Goal: Information Seeking & Learning: Learn about a topic

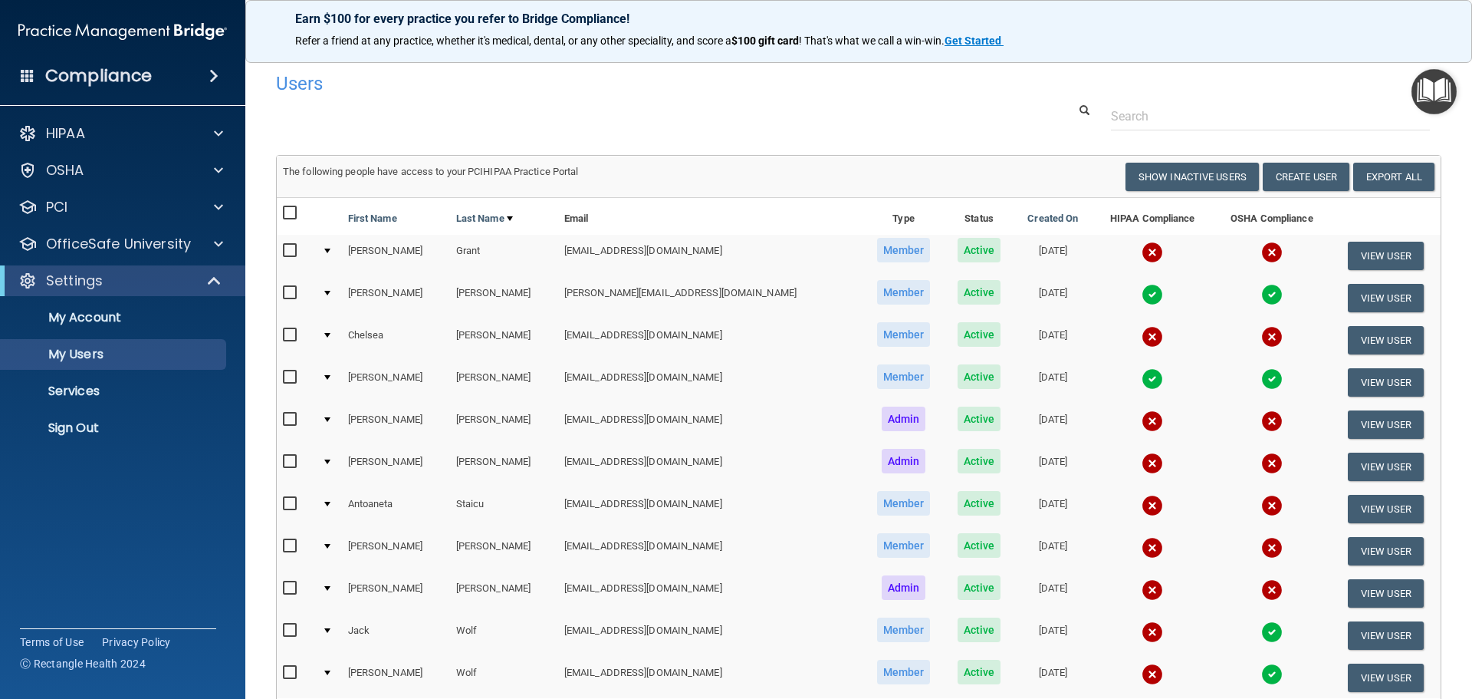
select select "20"
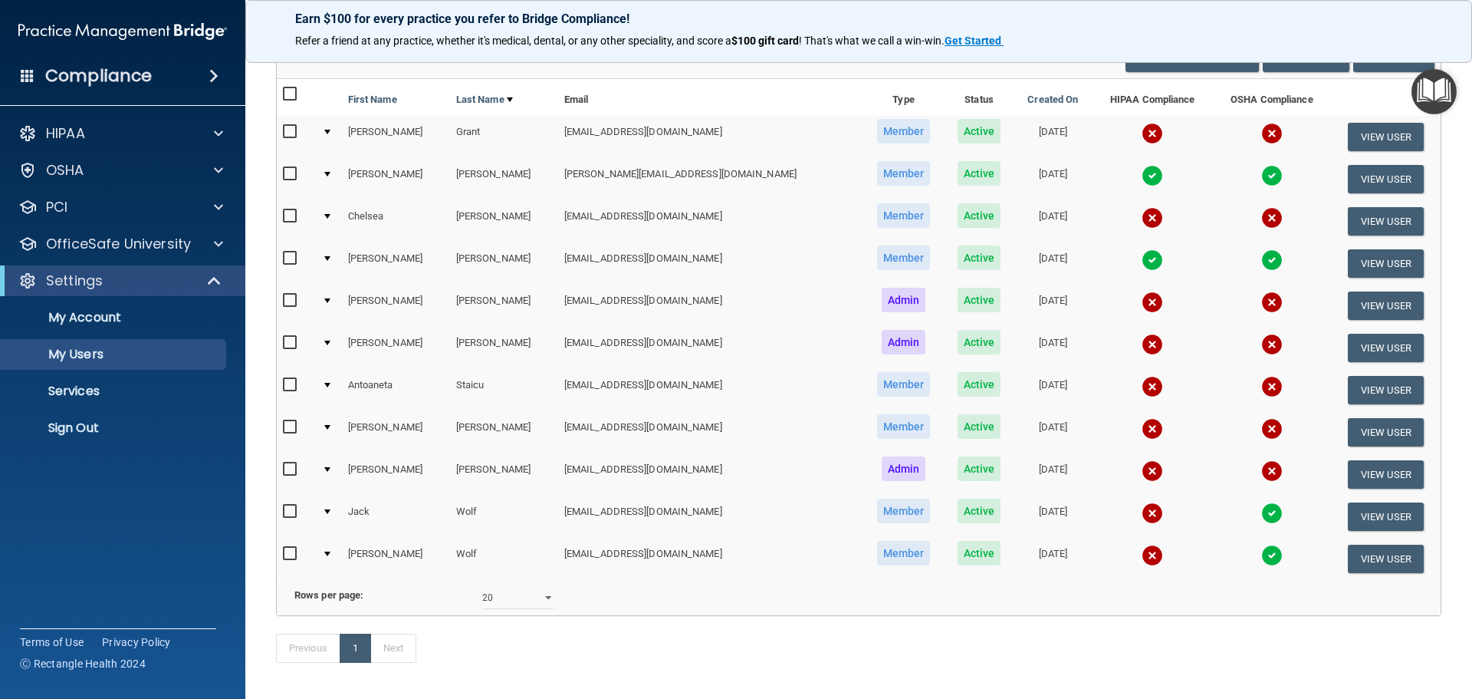
scroll to position [153, 0]
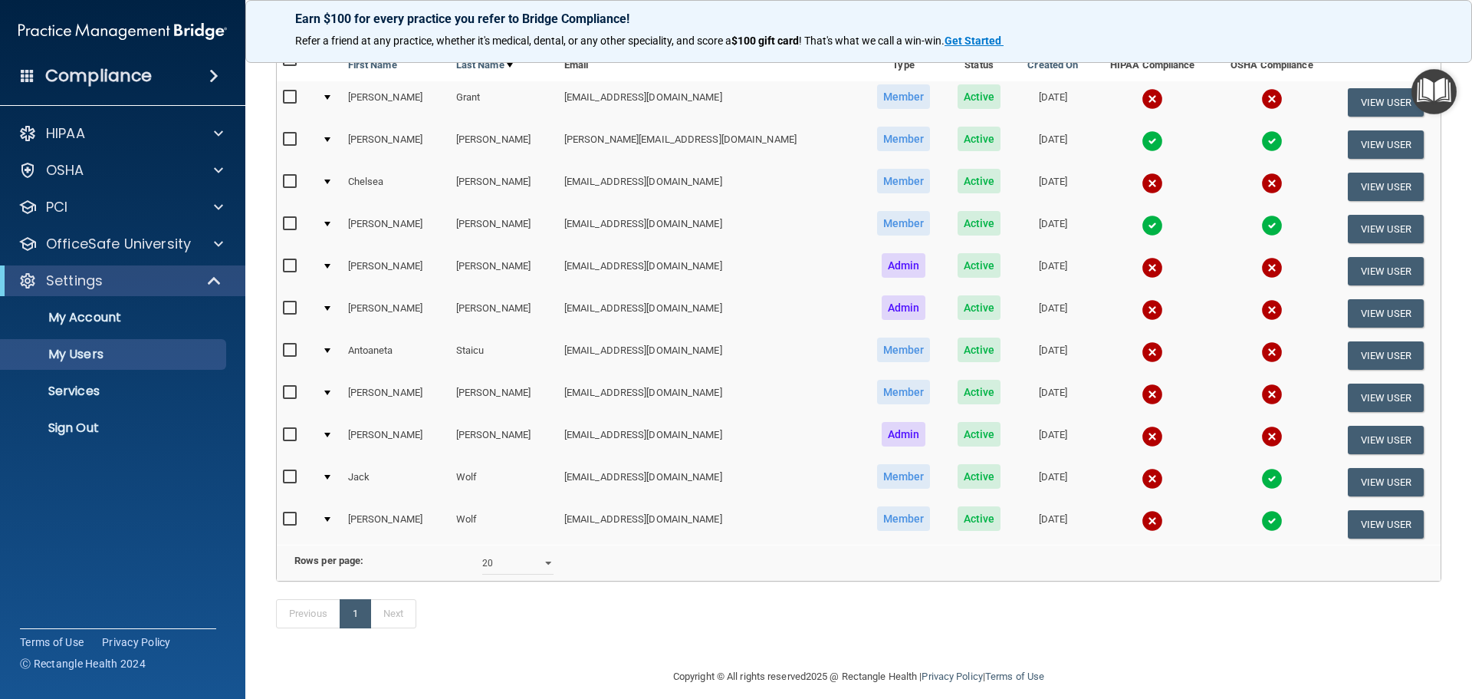
click at [330, 222] on div at bounding box center [327, 224] width 6 height 5
click at [330, 226] on div at bounding box center [327, 224] width 6 height 5
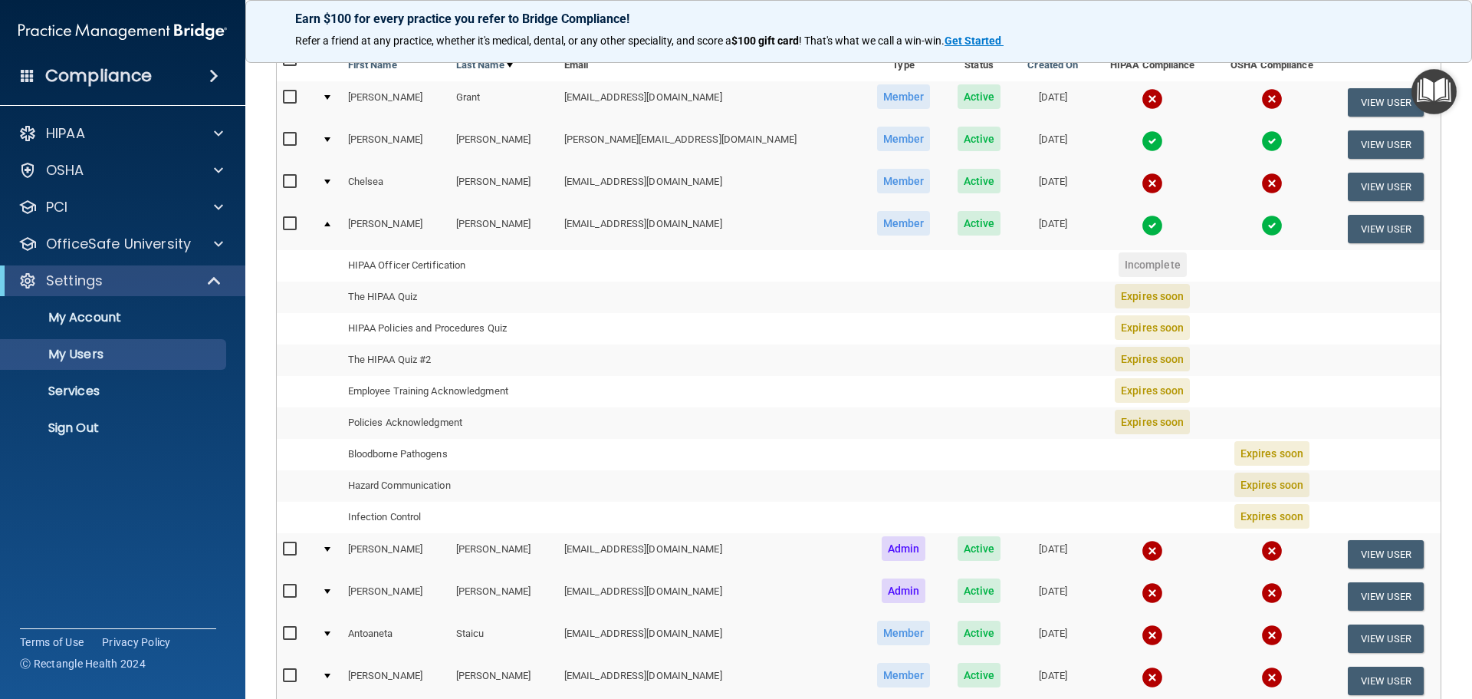
scroll to position [77, 0]
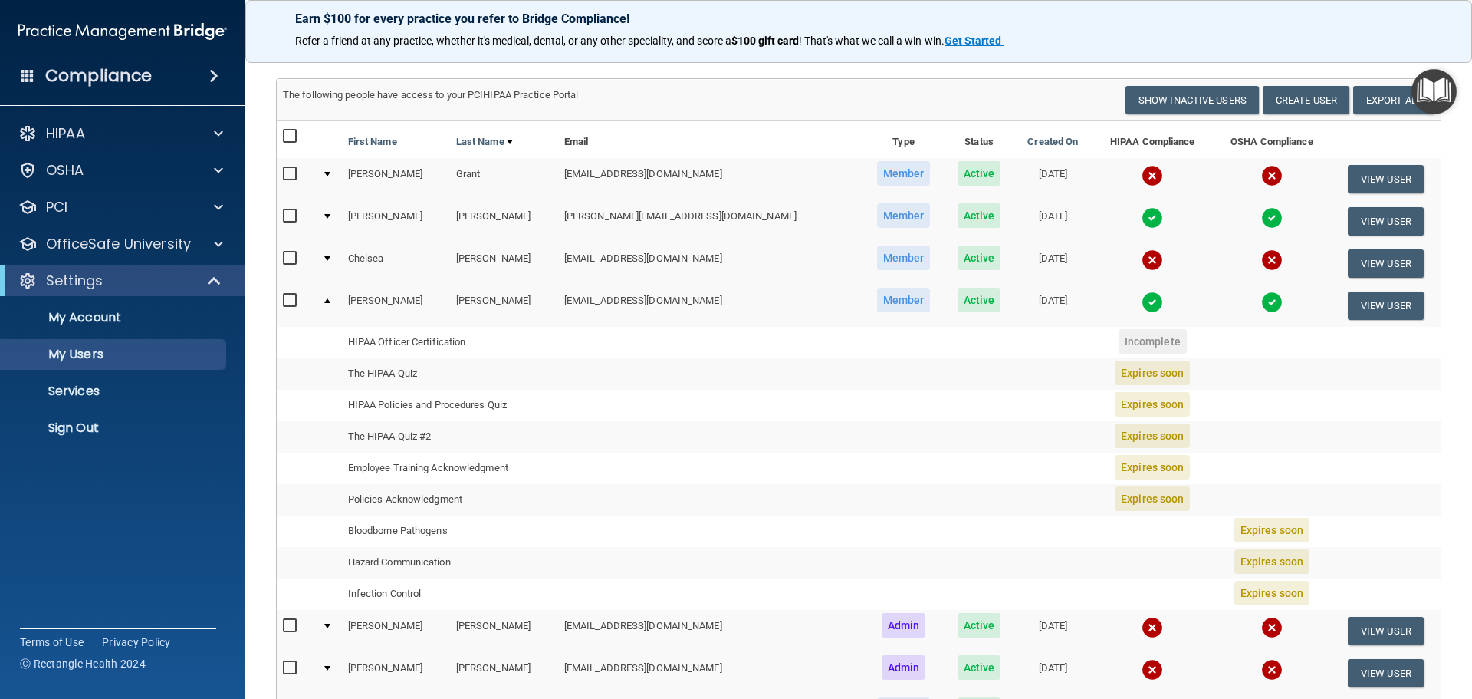
click at [330, 303] on div at bounding box center [327, 300] width 6 height 5
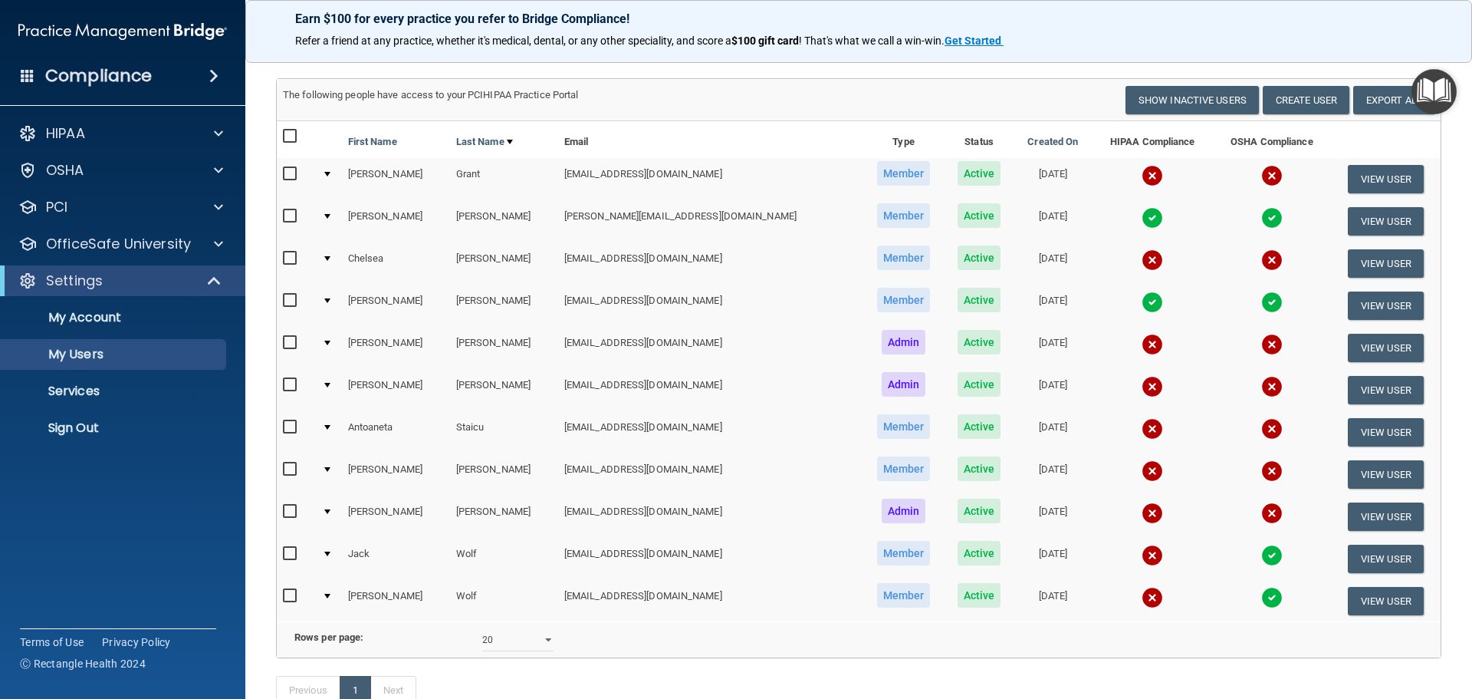
click at [330, 594] on div at bounding box center [327, 595] width 6 height 5
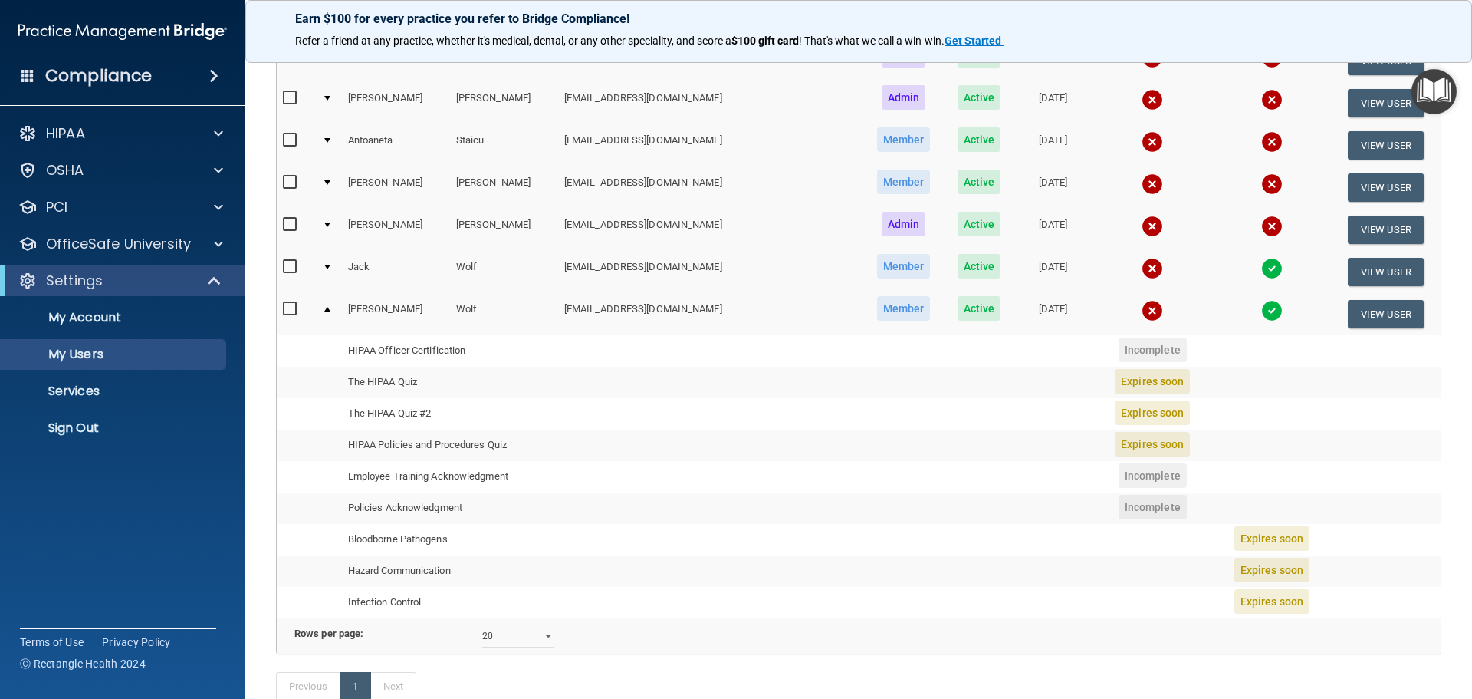
scroll to position [383, 0]
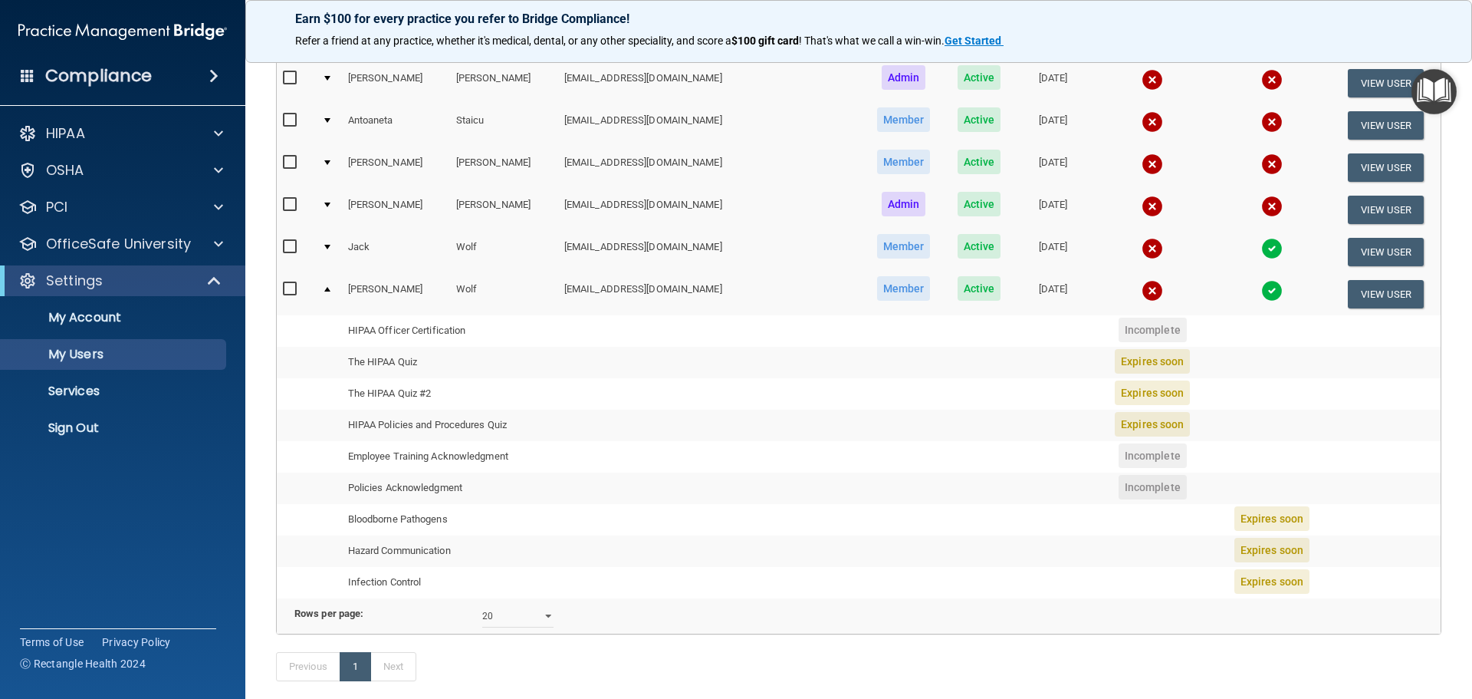
click at [330, 248] on div at bounding box center [327, 247] width 6 height 5
click at [330, 246] on div at bounding box center [327, 247] width 6 height 5
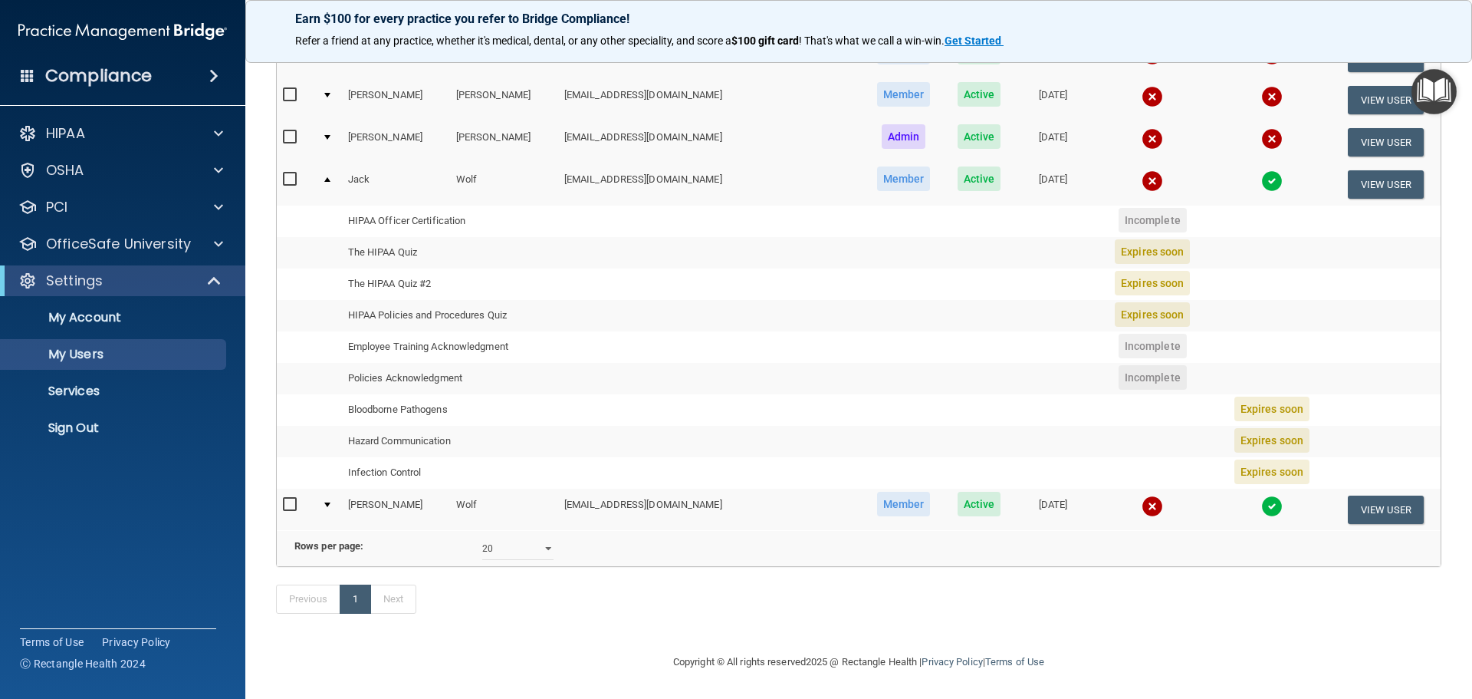
scroll to position [474, 0]
click at [1240, 396] on span "Expires soon" at bounding box center [1272, 408] width 75 height 25
drag, startPoint x: 1192, startPoint y: 393, endPoint x: 1220, endPoint y: 393, distance: 28.4
click at [1213, 394] on td "Expires soon" at bounding box center [1272, 409] width 118 height 31
click at [1235, 396] on span "Expires soon" at bounding box center [1272, 408] width 75 height 25
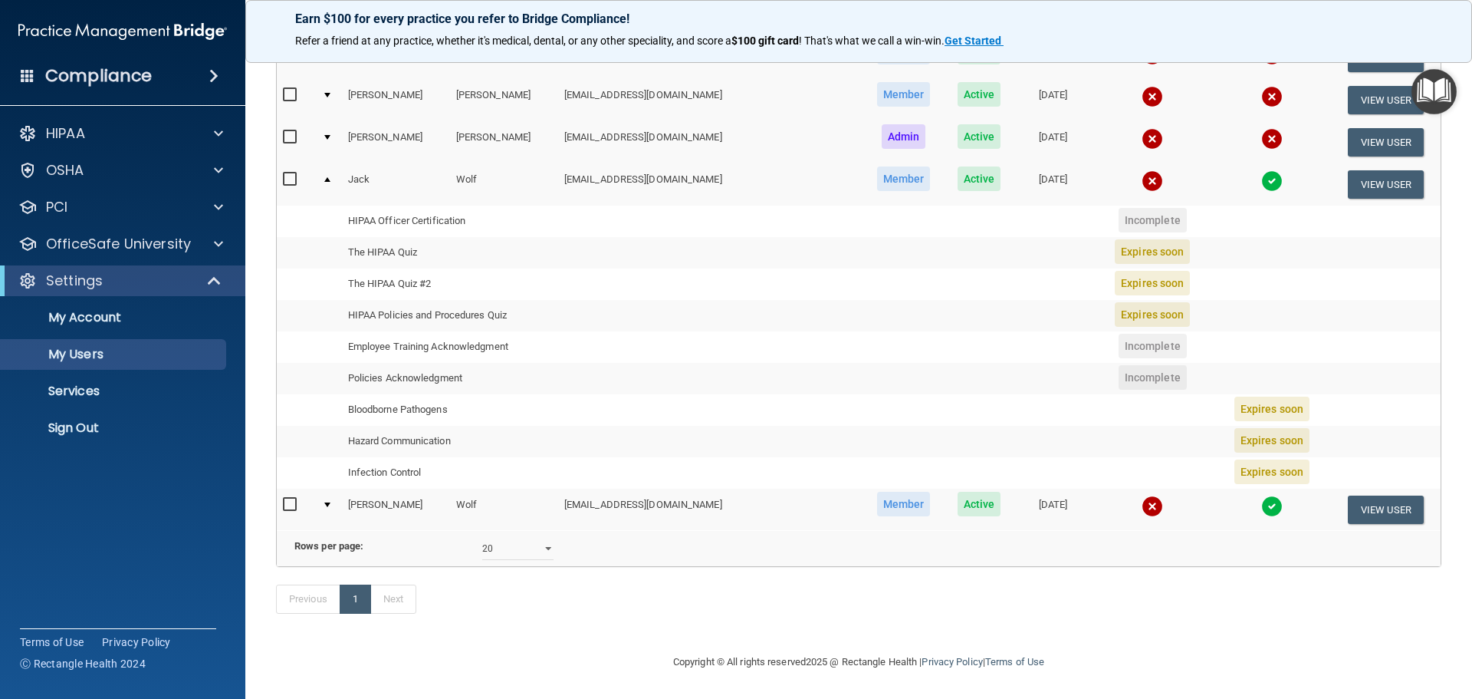
click at [1235, 396] on span "Expires soon" at bounding box center [1272, 408] width 75 height 25
click at [1249, 396] on span "Expires soon" at bounding box center [1272, 408] width 75 height 25
click at [1250, 396] on span "Expires soon" at bounding box center [1272, 408] width 75 height 25
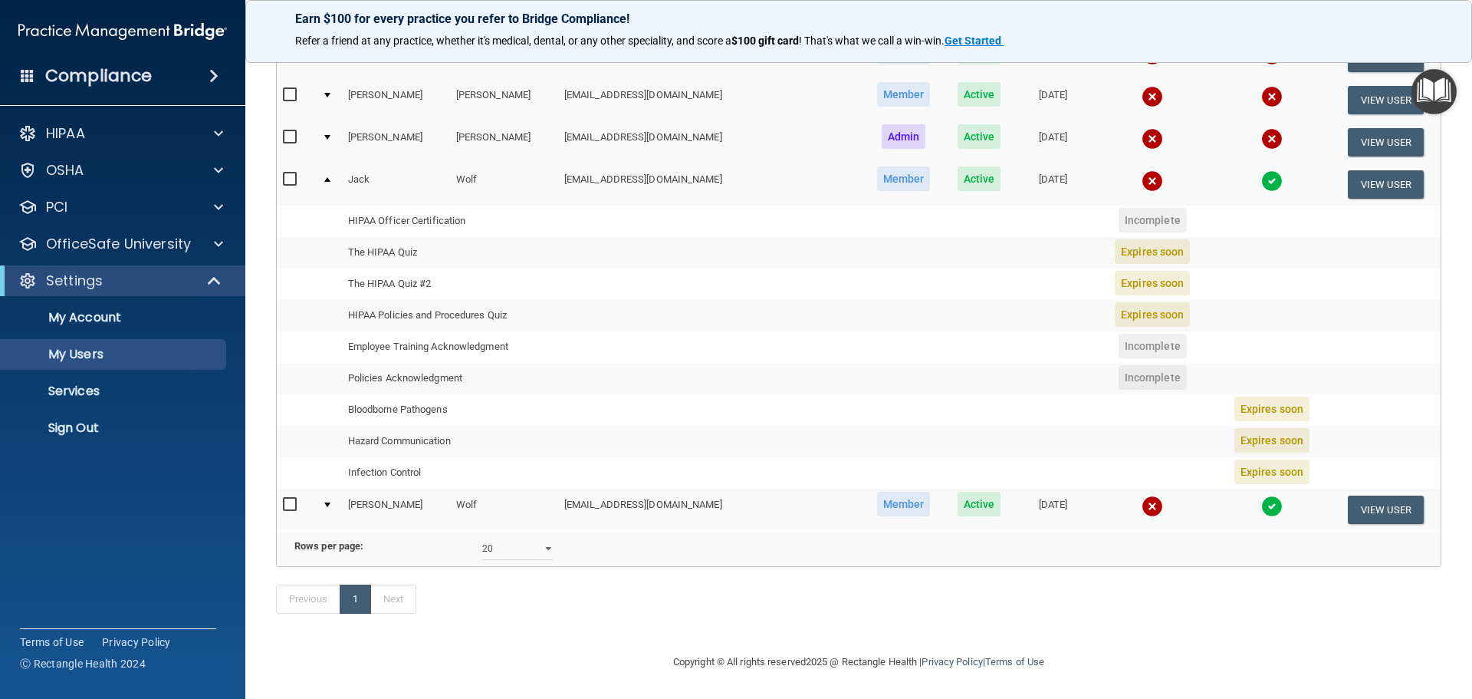
click at [1250, 396] on span "Expires soon" at bounding box center [1272, 408] width 75 height 25
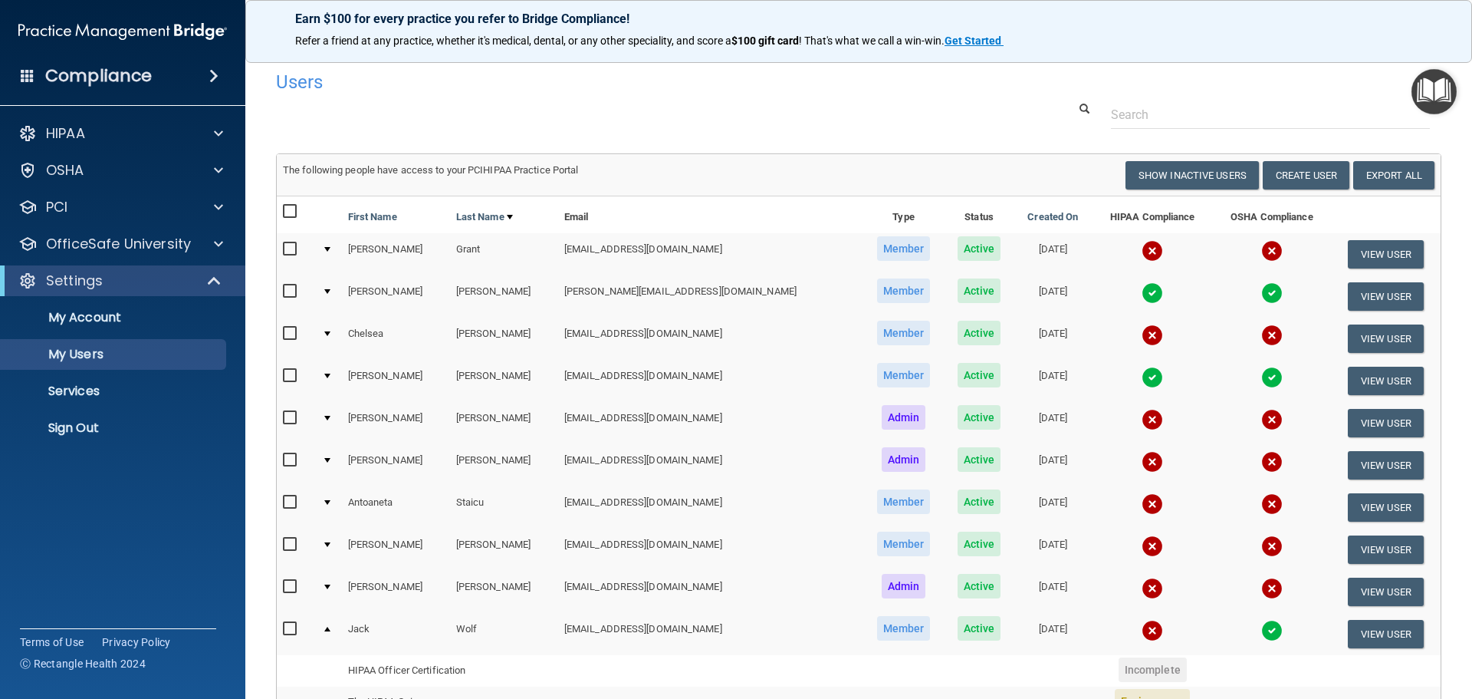
scroll to position [0, 0]
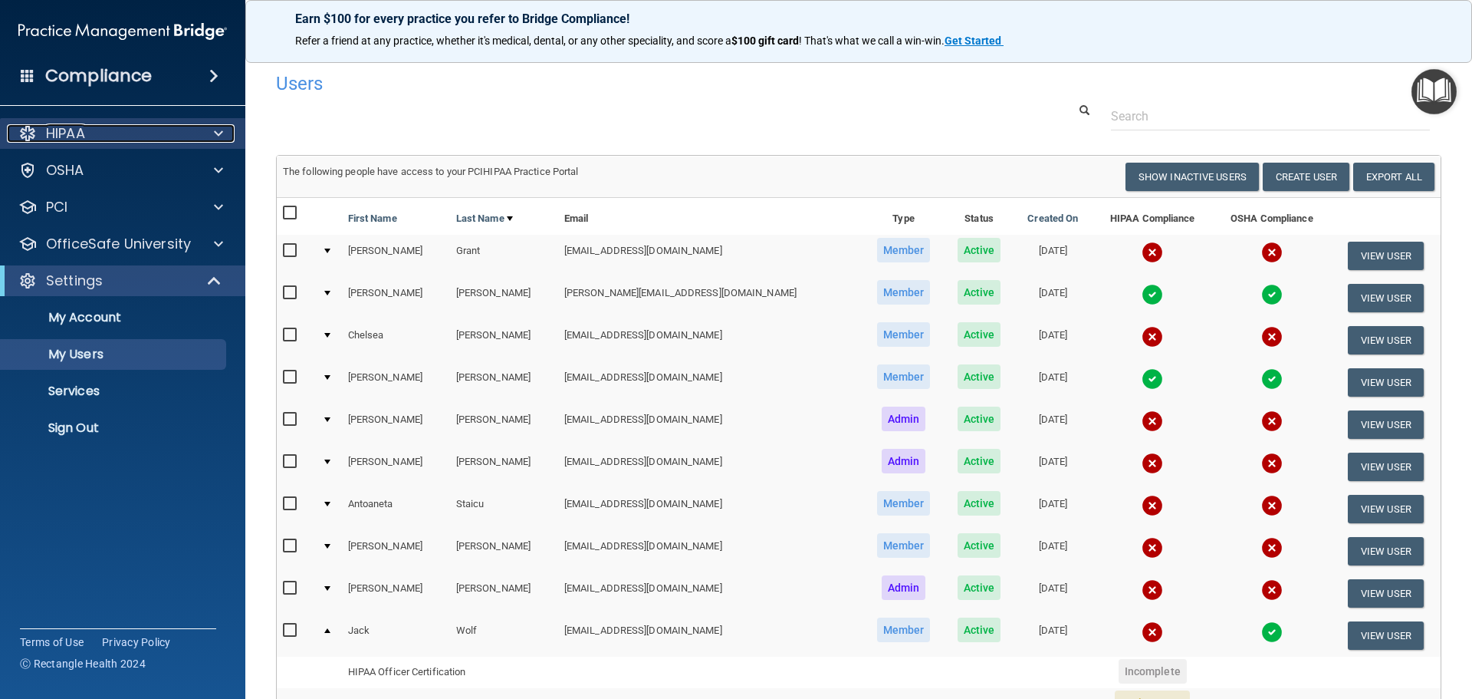
click at [87, 130] on div "HIPAA" at bounding box center [102, 133] width 190 height 18
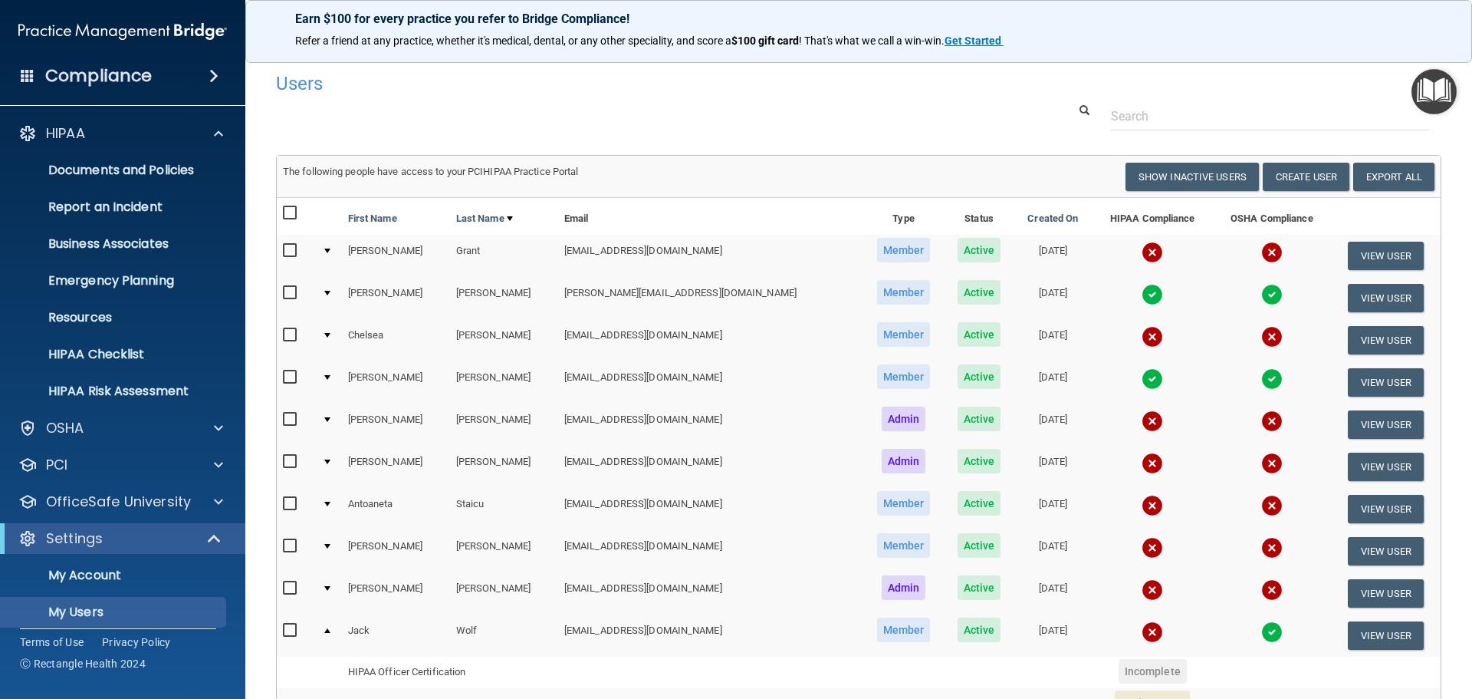
click at [135, 82] on h4 "Compliance" at bounding box center [98, 75] width 107 height 21
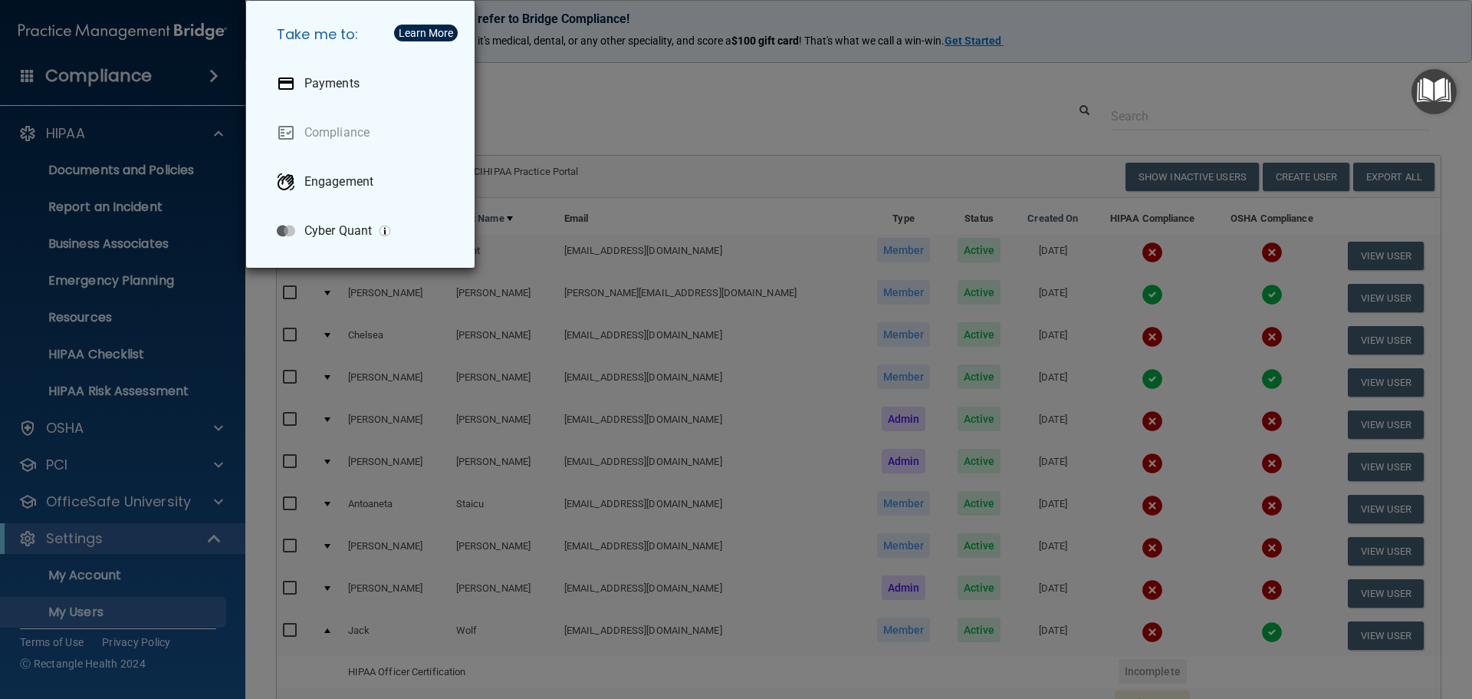
click at [557, 84] on div "Take me to: Payments Compliance Engagement Cyber Quant" at bounding box center [736, 349] width 1472 height 699
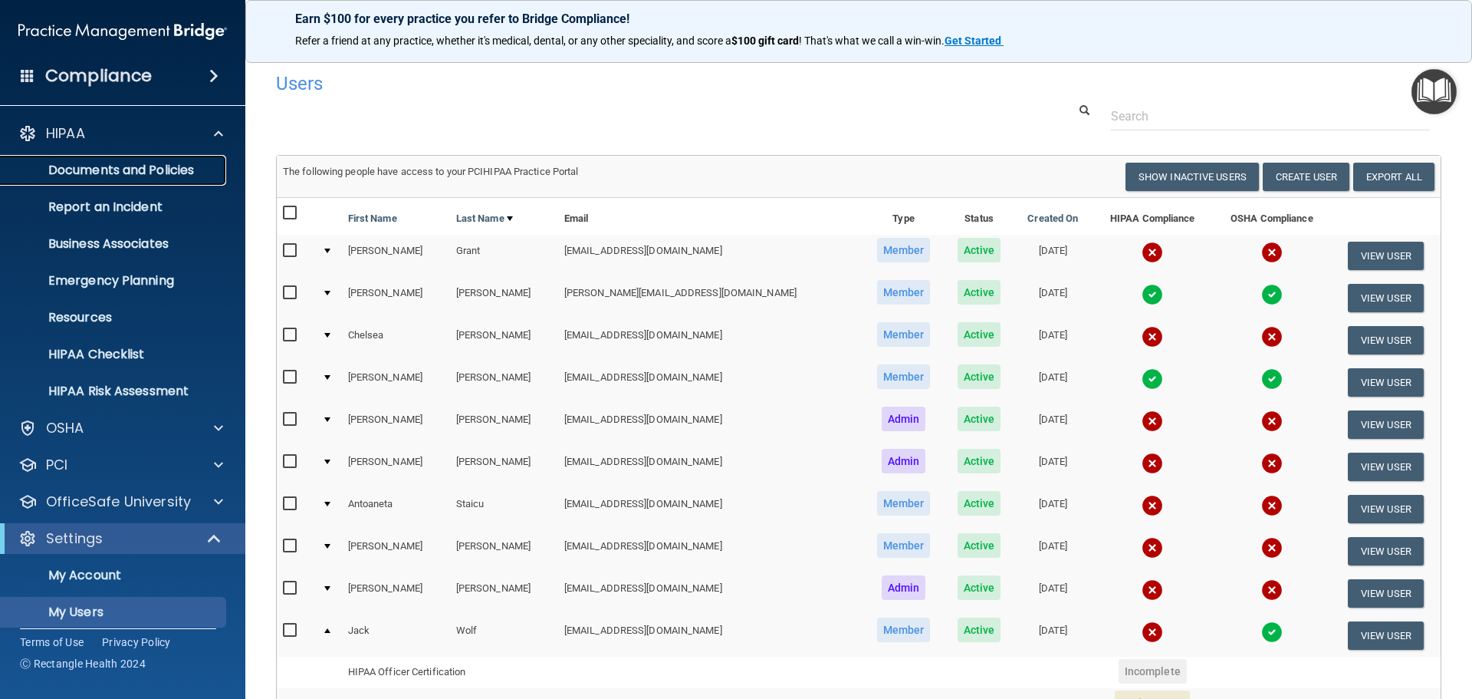
click at [126, 170] on p "Documents and Policies" at bounding box center [114, 170] width 209 height 15
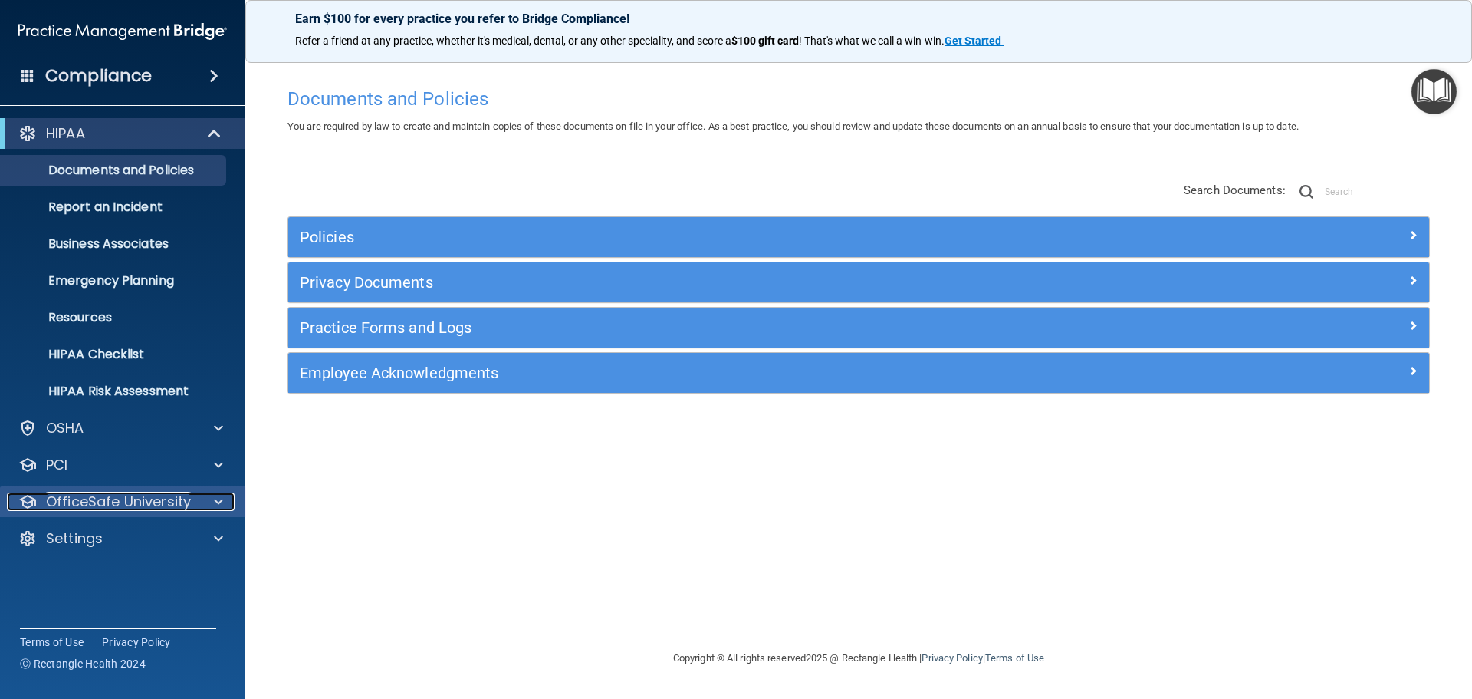
click at [173, 495] on p "OfficeSafe University" at bounding box center [118, 501] width 145 height 18
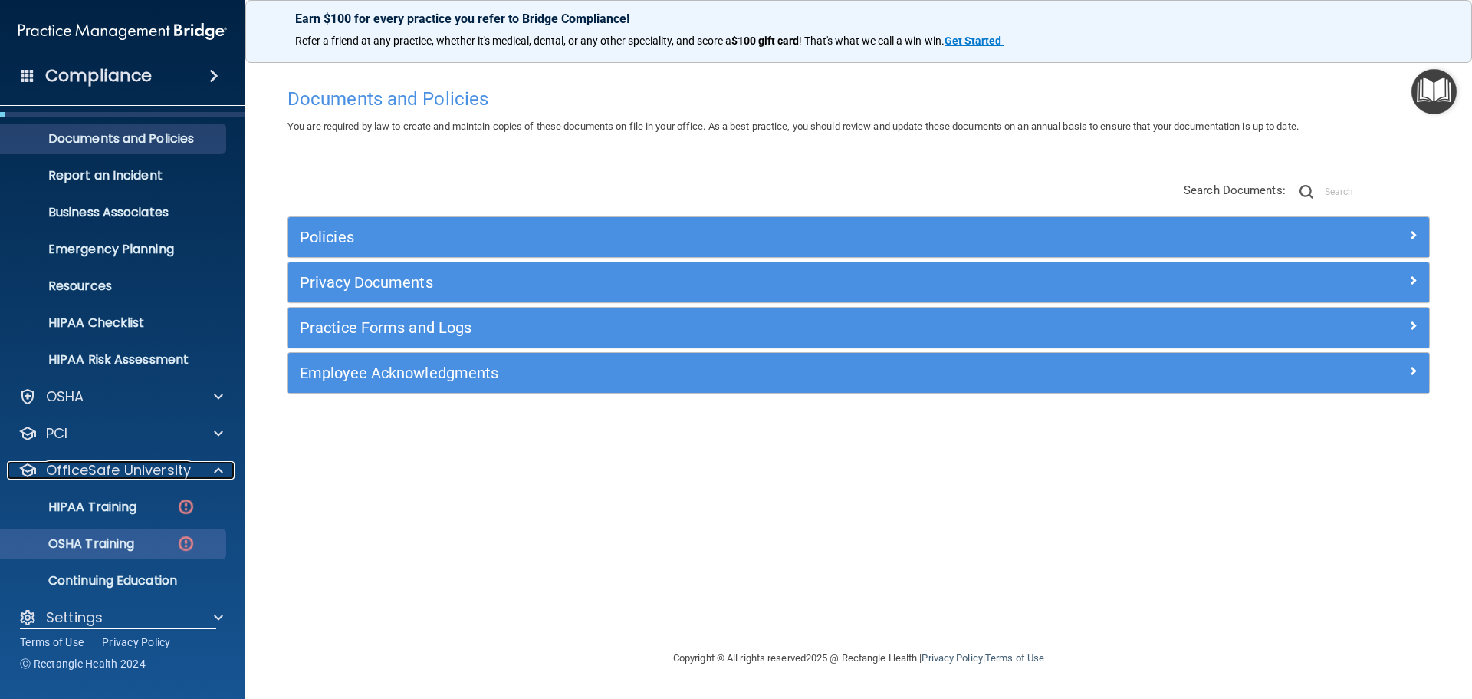
scroll to position [48, 0]
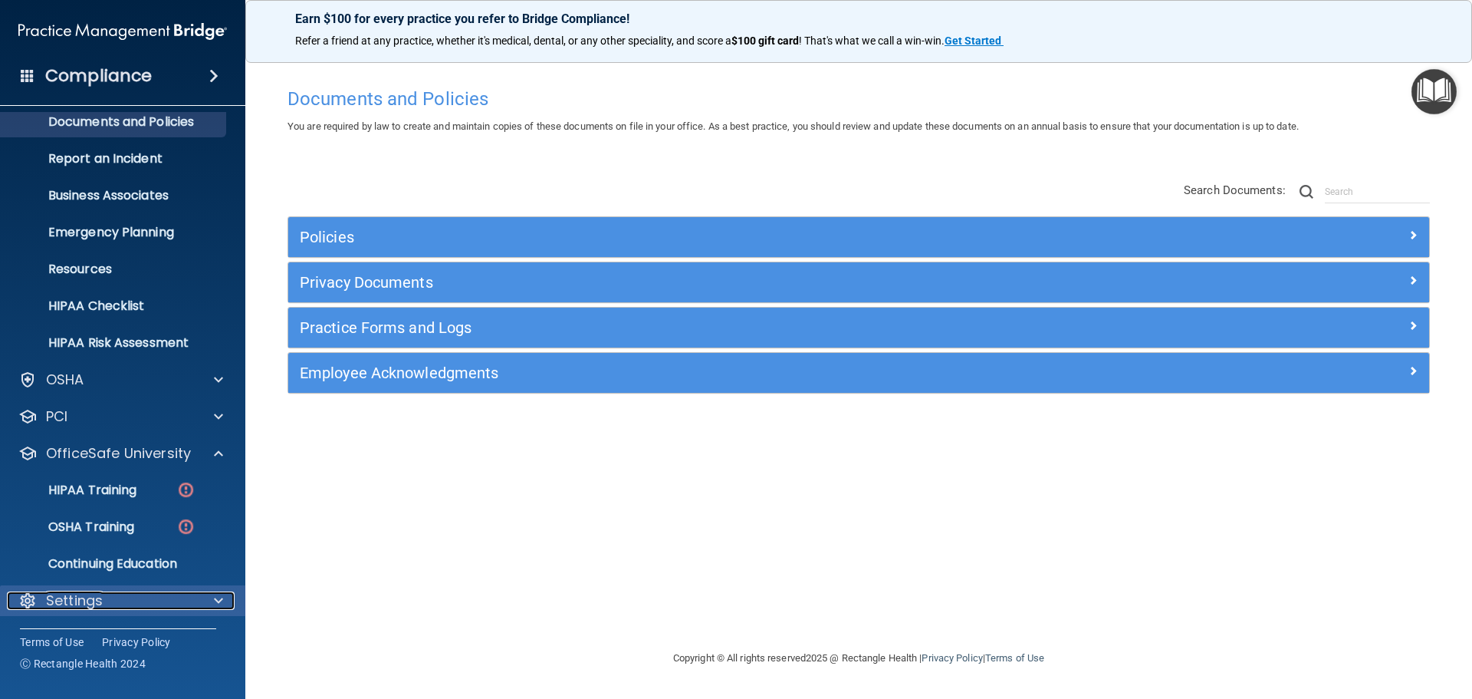
click at [75, 597] on p "Settings" at bounding box center [74, 600] width 57 height 18
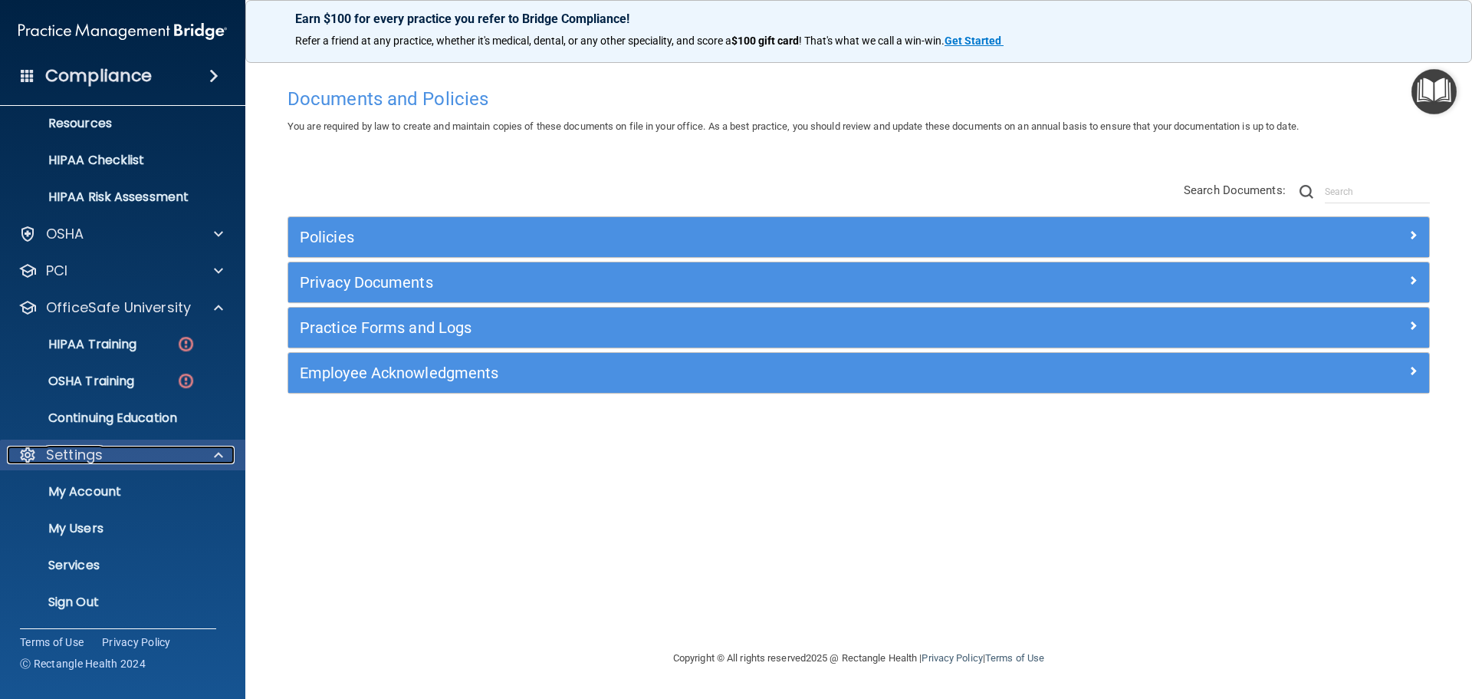
scroll to position [196, 0]
click at [89, 521] on p "My Users" at bounding box center [114, 526] width 209 height 15
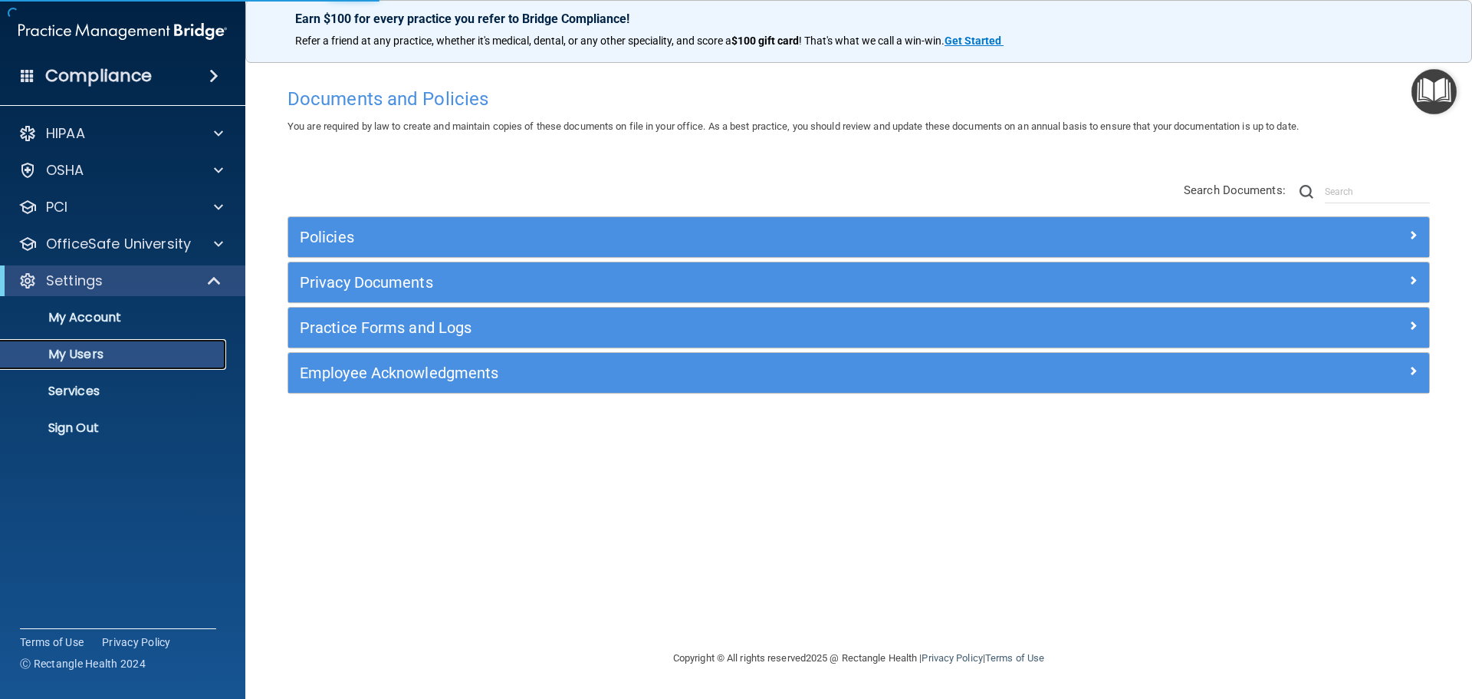
select select "20"
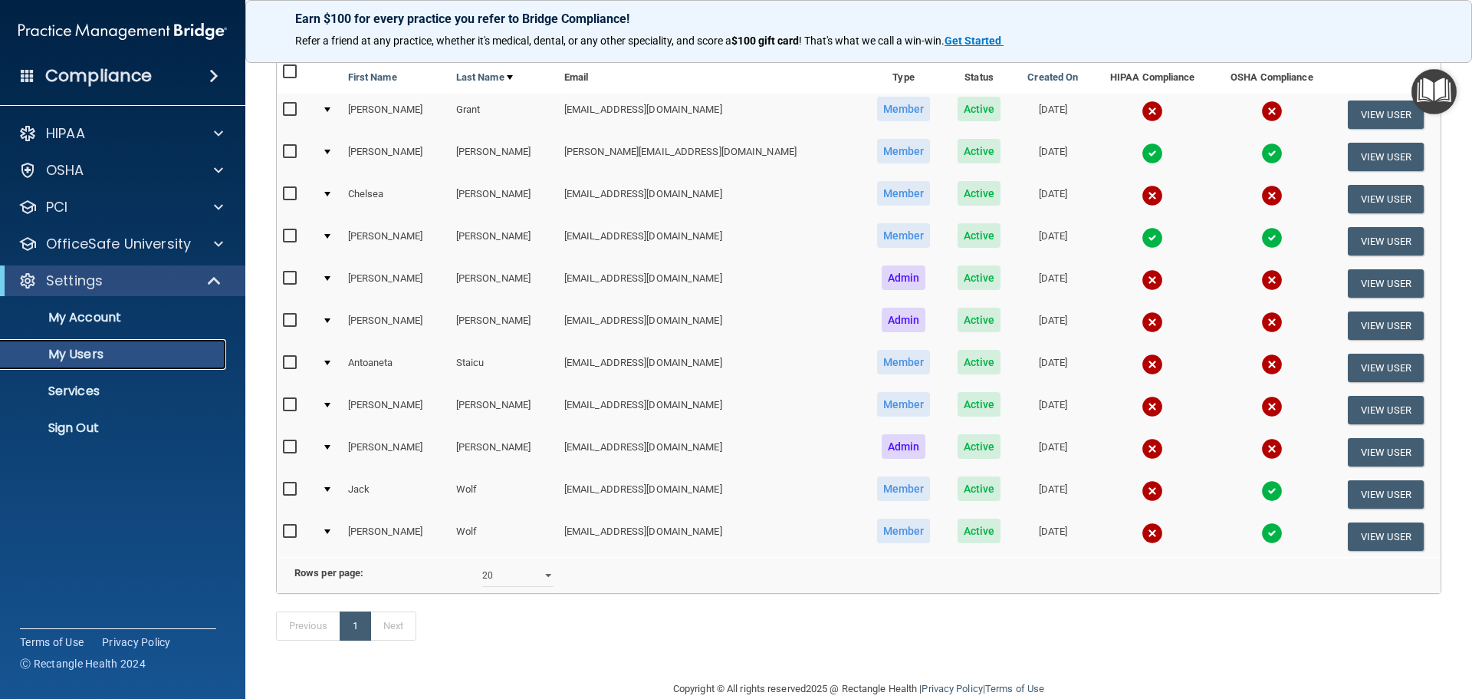
scroll to position [114, 0]
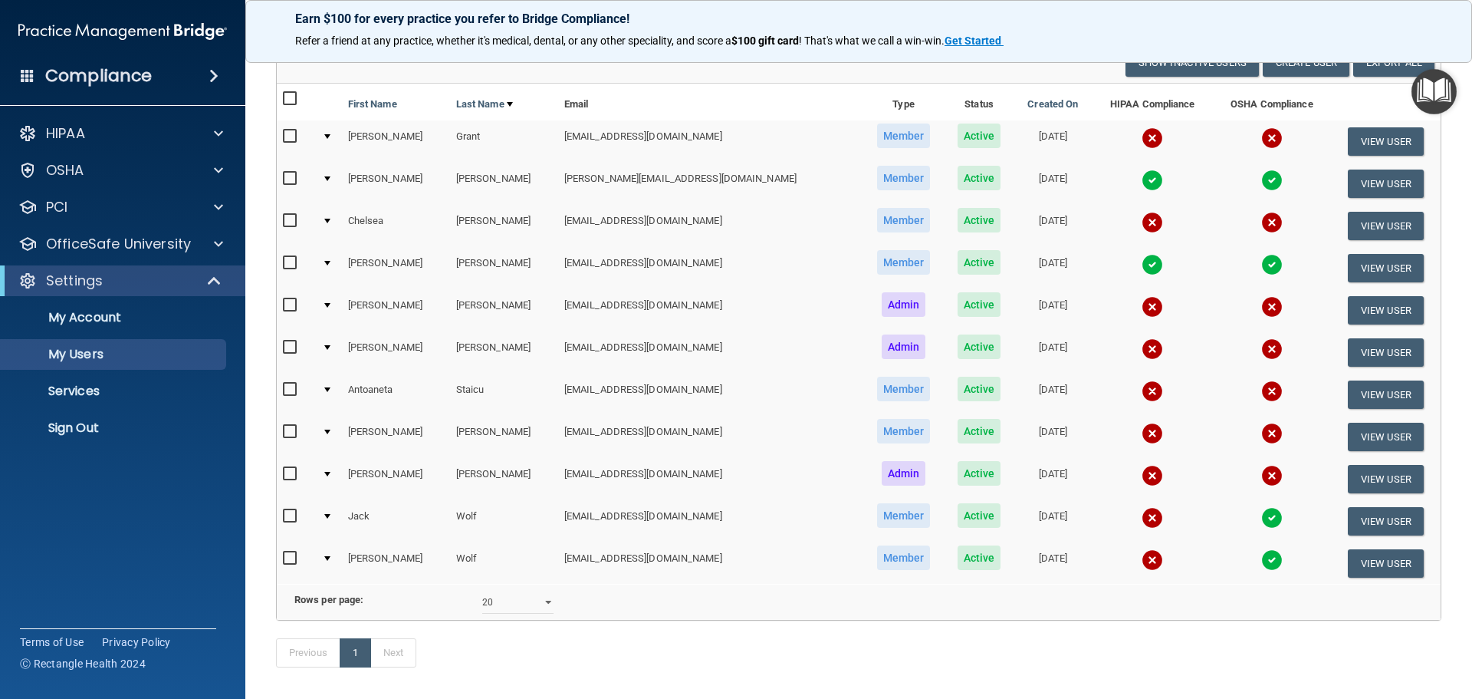
click at [100, 72] on h4 "Compliance" at bounding box center [98, 75] width 107 height 21
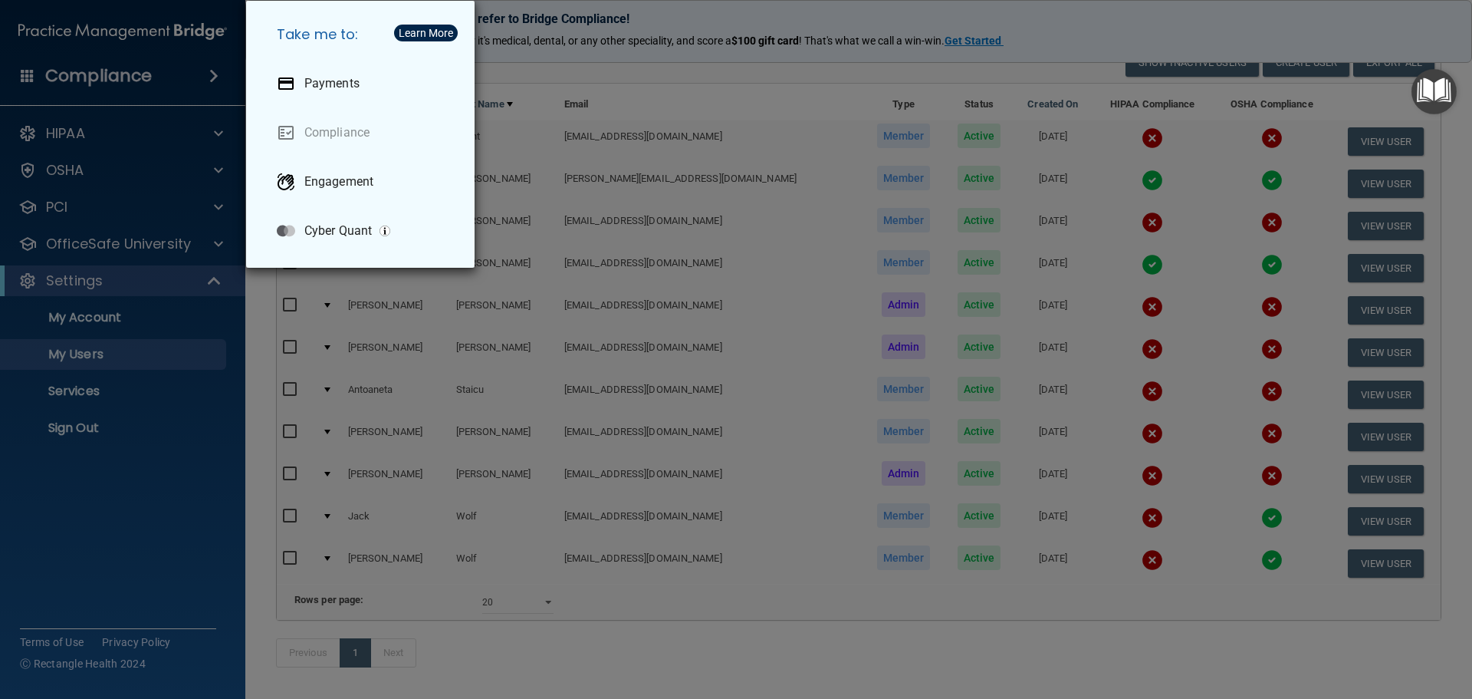
click at [153, 41] on div "Take me to: Payments Compliance Engagement Cyber Quant" at bounding box center [736, 349] width 1472 height 699
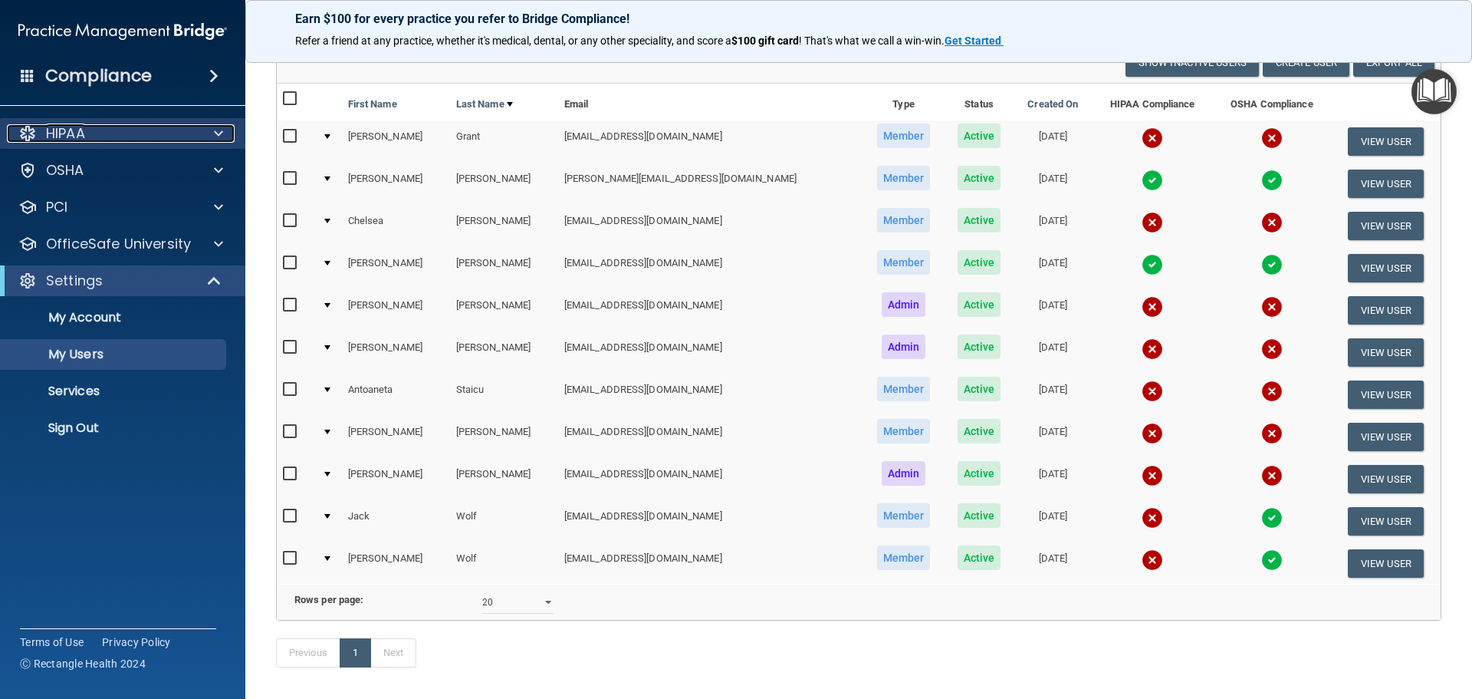
click at [84, 130] on p "HIPAA" at bounding box center [65, 133] width 39 height 18
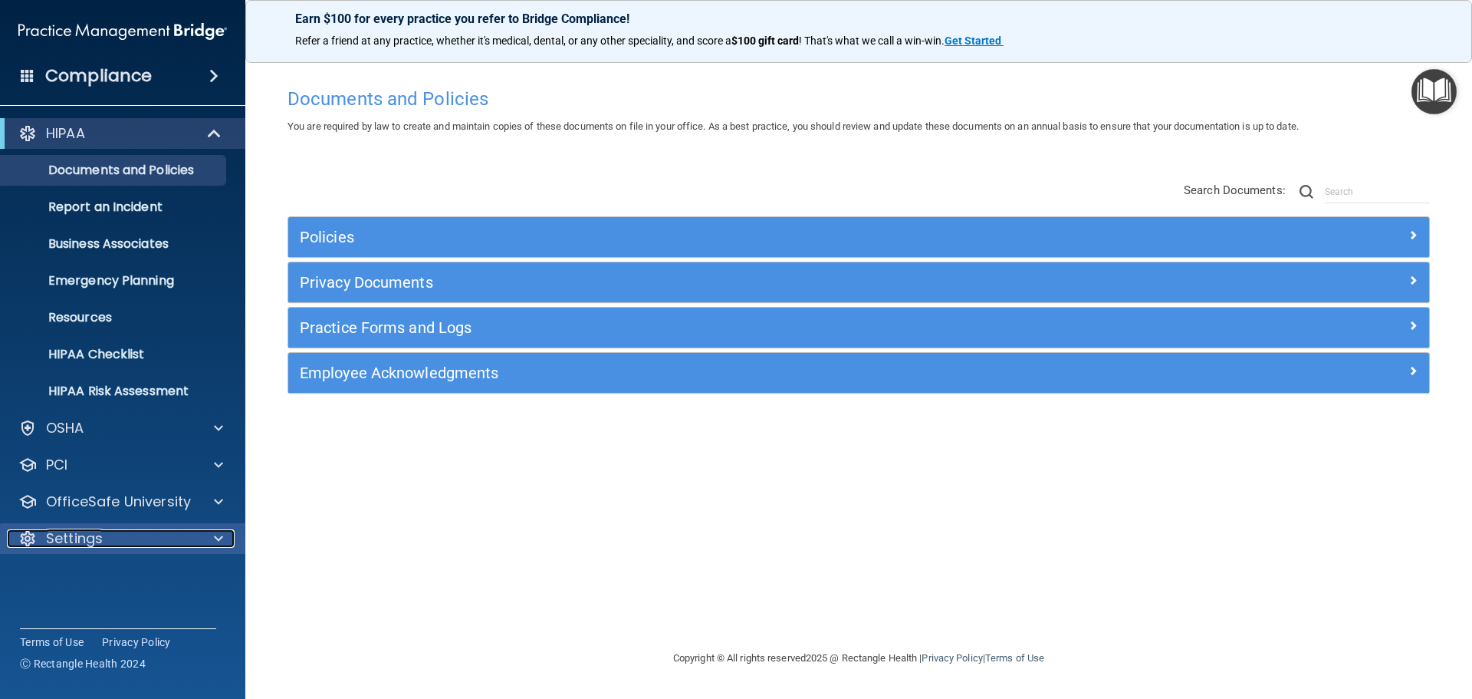
click at [217, 535] on span at bounding box center [218, 538] width 9 height 18
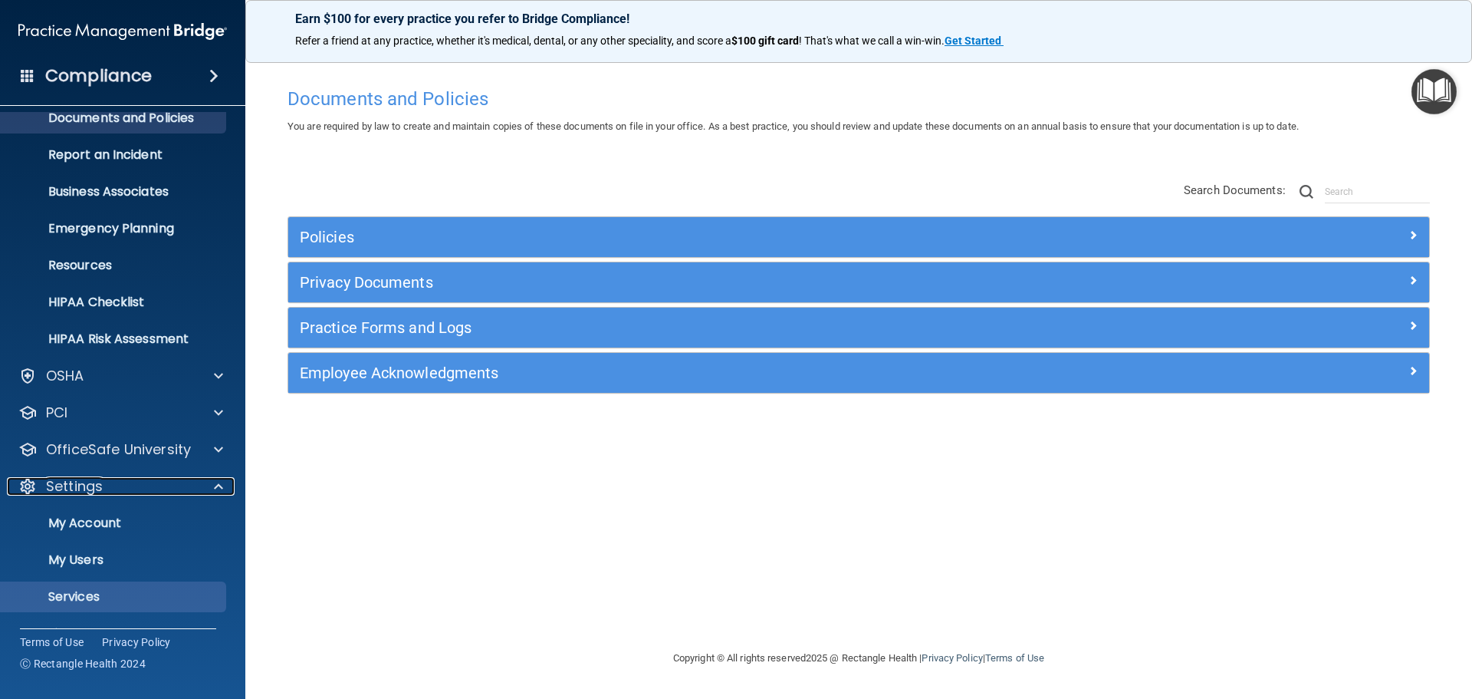
scroll to position [85, 0]
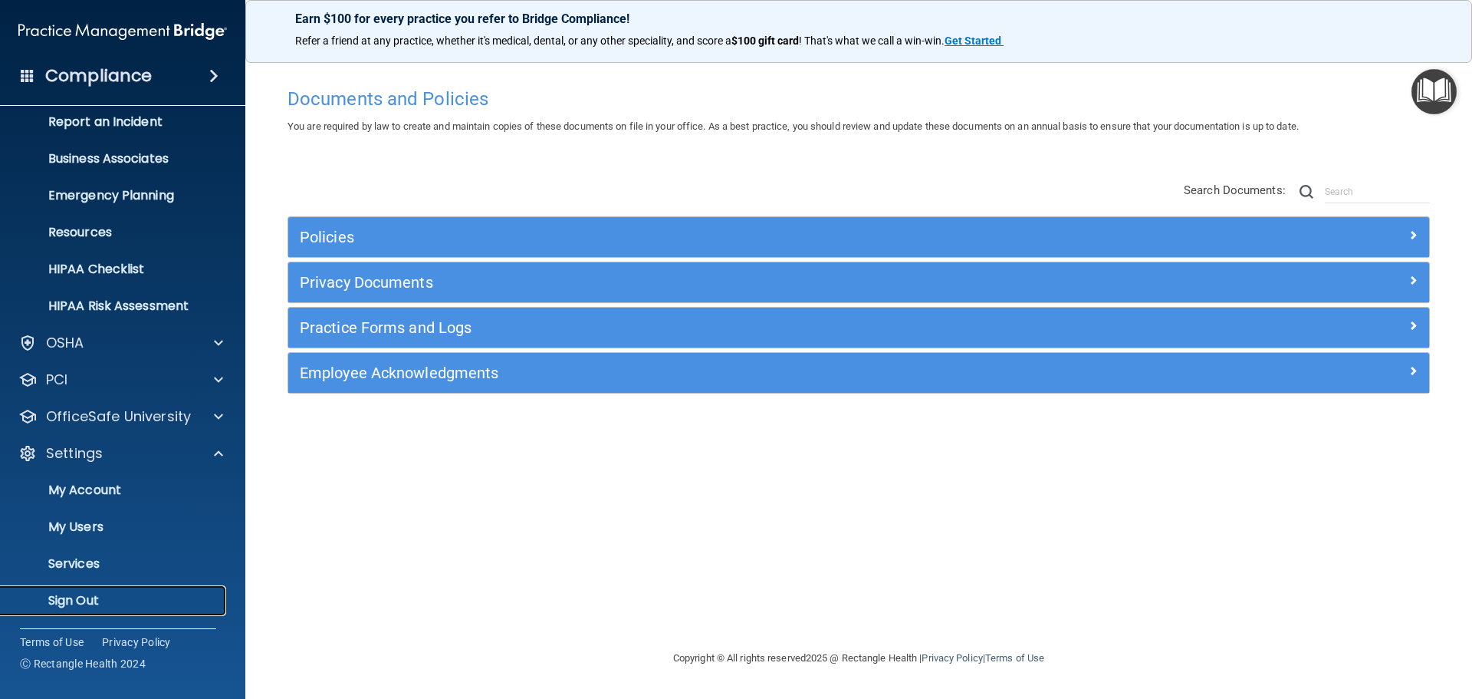
click at [117, 599] on p "Sign Out" at bounding box center [114, 600] width 209 height 15
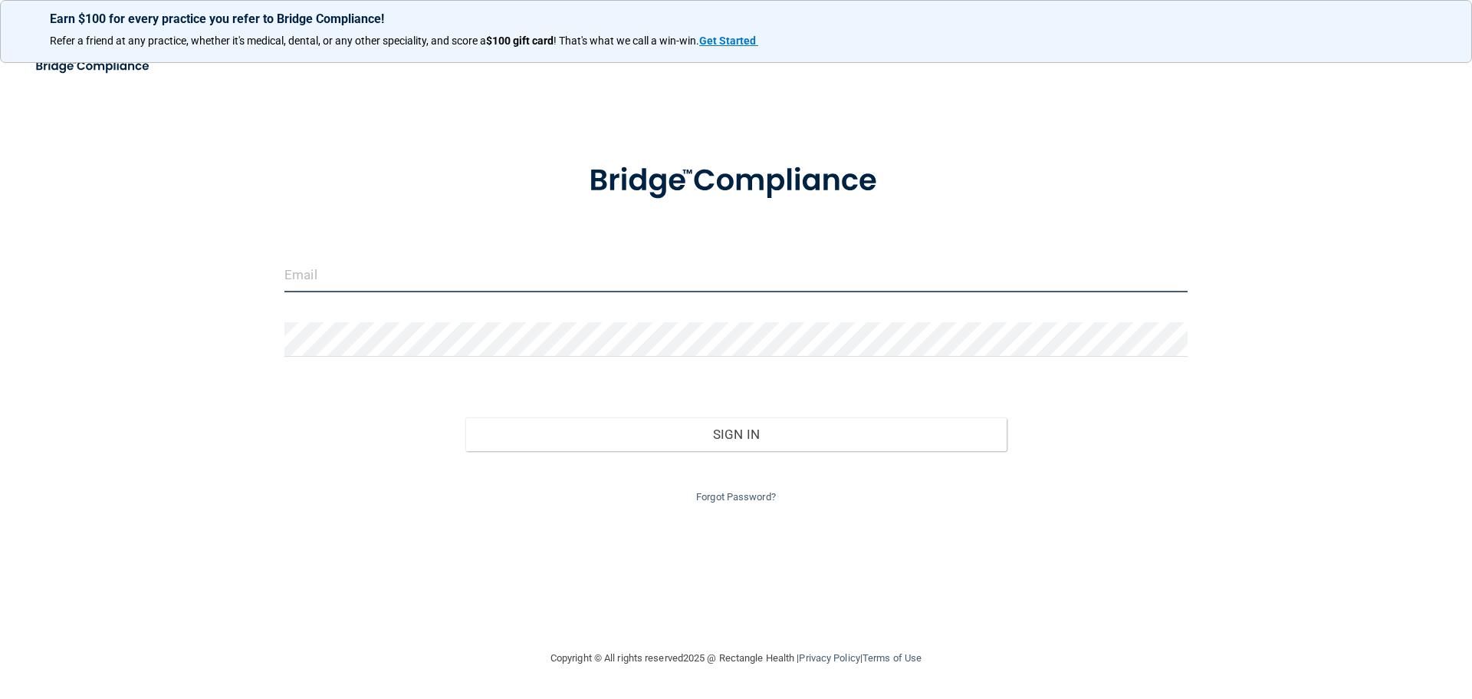
click at [451, 268] on input "email" at bounding box center [735, 275] width 903 height 35
type input "j"
type input "[EMAIL_ADDRESS][DOMAIN_NAME]"
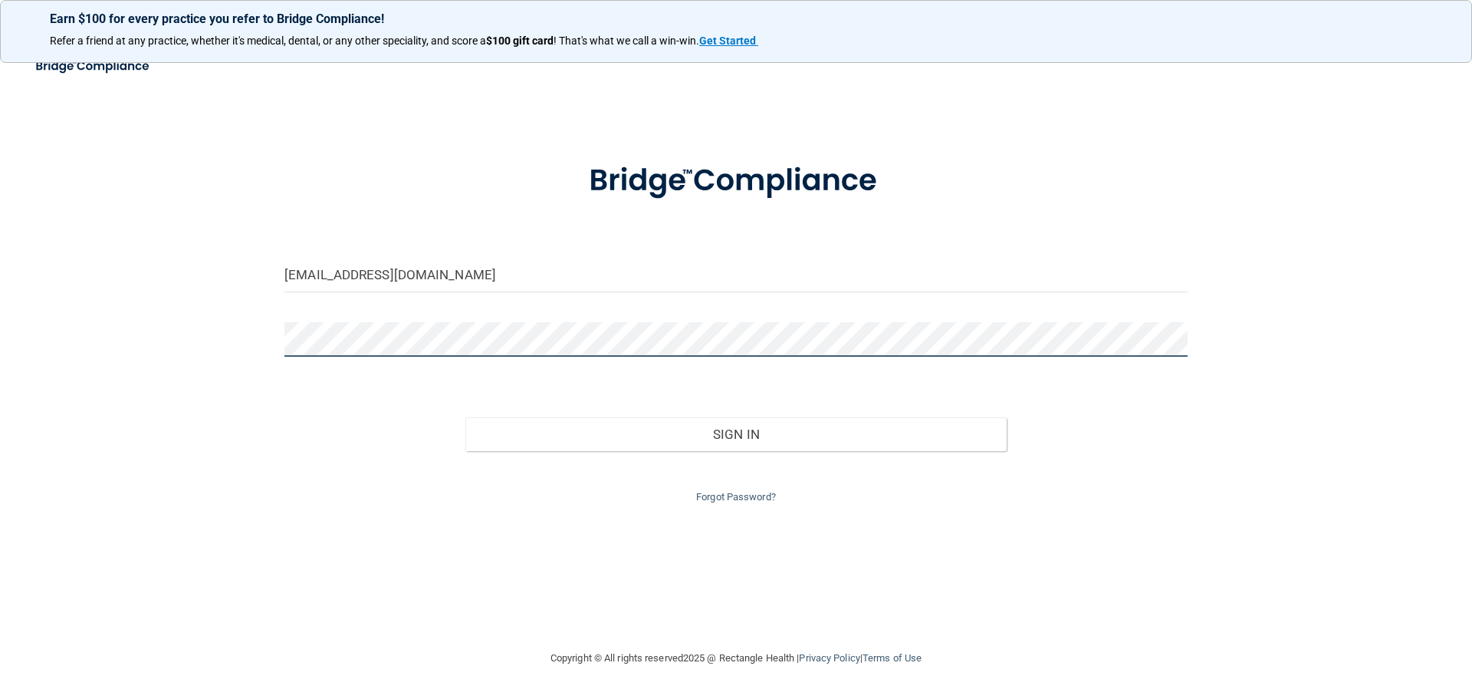
click at [465, 417] on button "Sign In" at bounding box center [736, 434] width 542 height 34
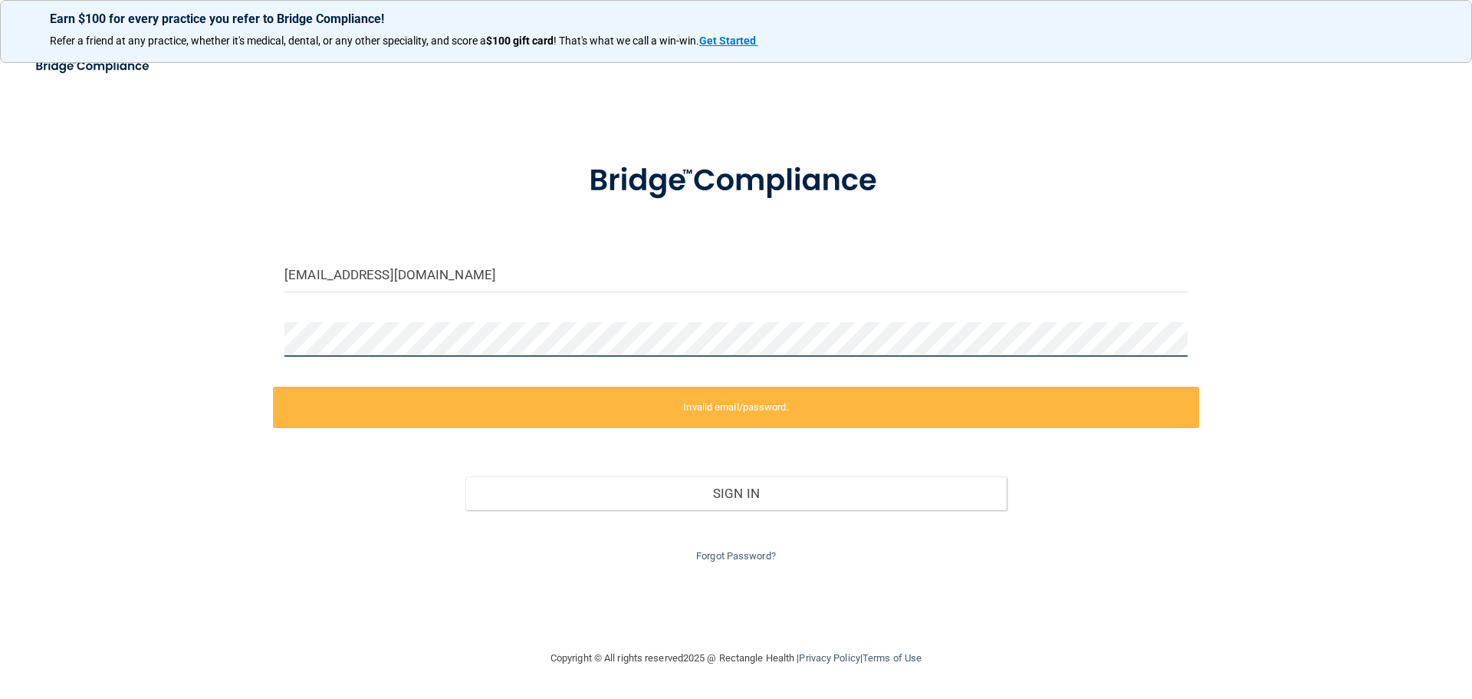
click at [271, 350] on div "[EMAIL_ADDRESS][DOMAIN_NAME] Invalid email/password. You don't have permission …" at bounding box center [736, 348] width 1411 height 569
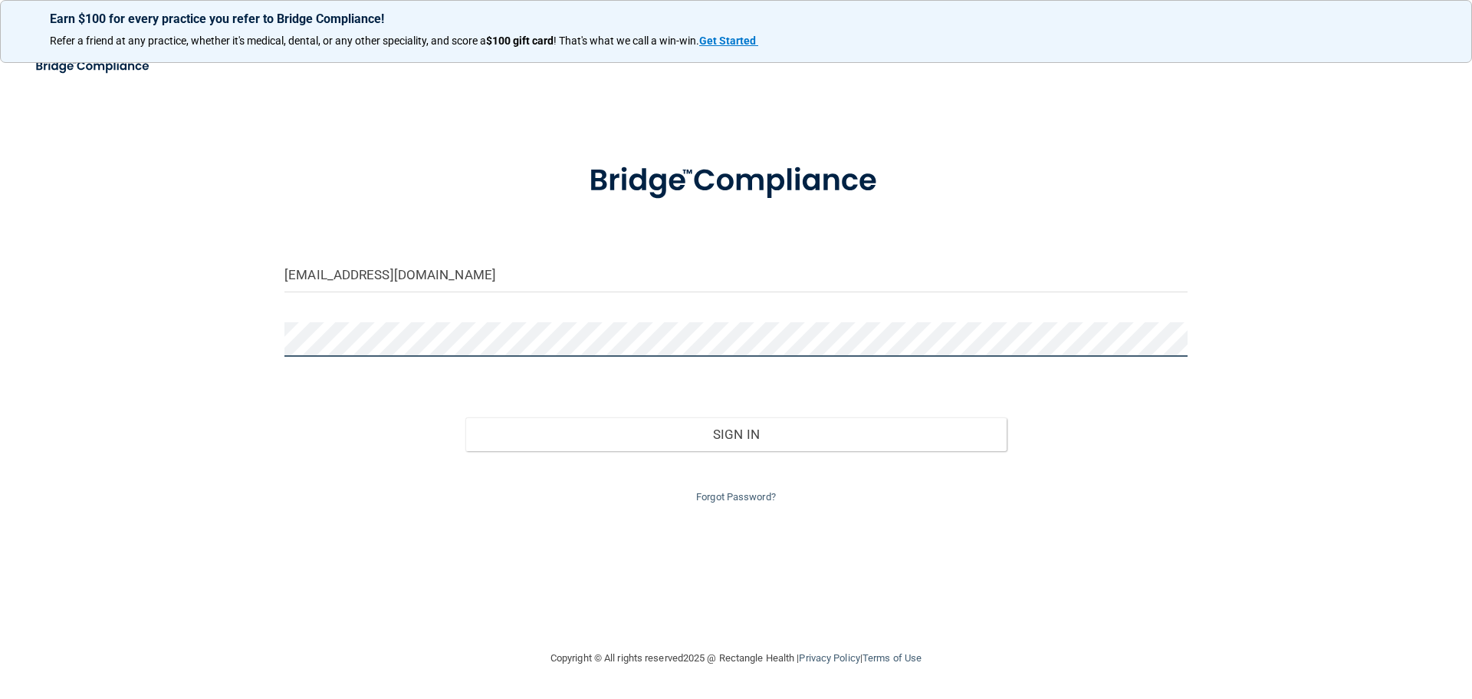
click at [465, 417] on button "Sign In" at bounding box center [736, 434] width 542 height 34
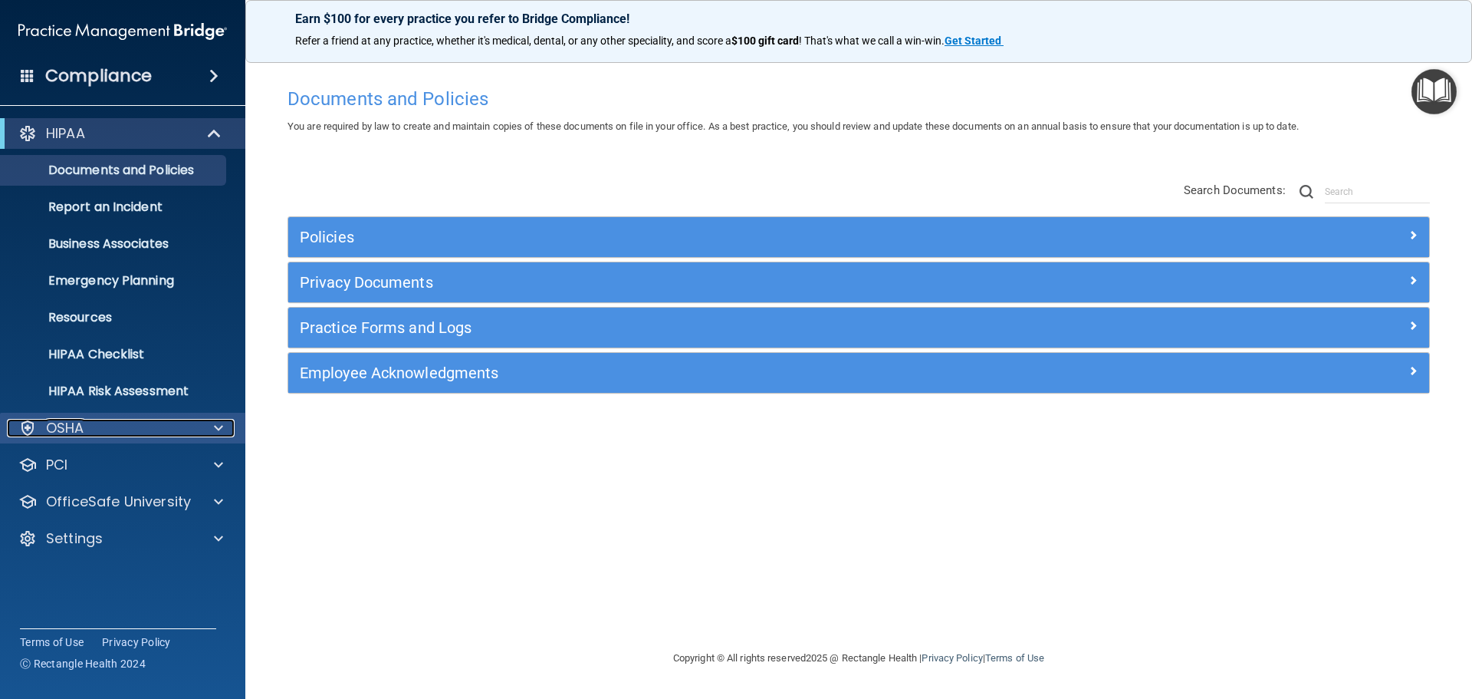
click at [209, 424] on div at bounding box center [216, 428] width 38 height 18
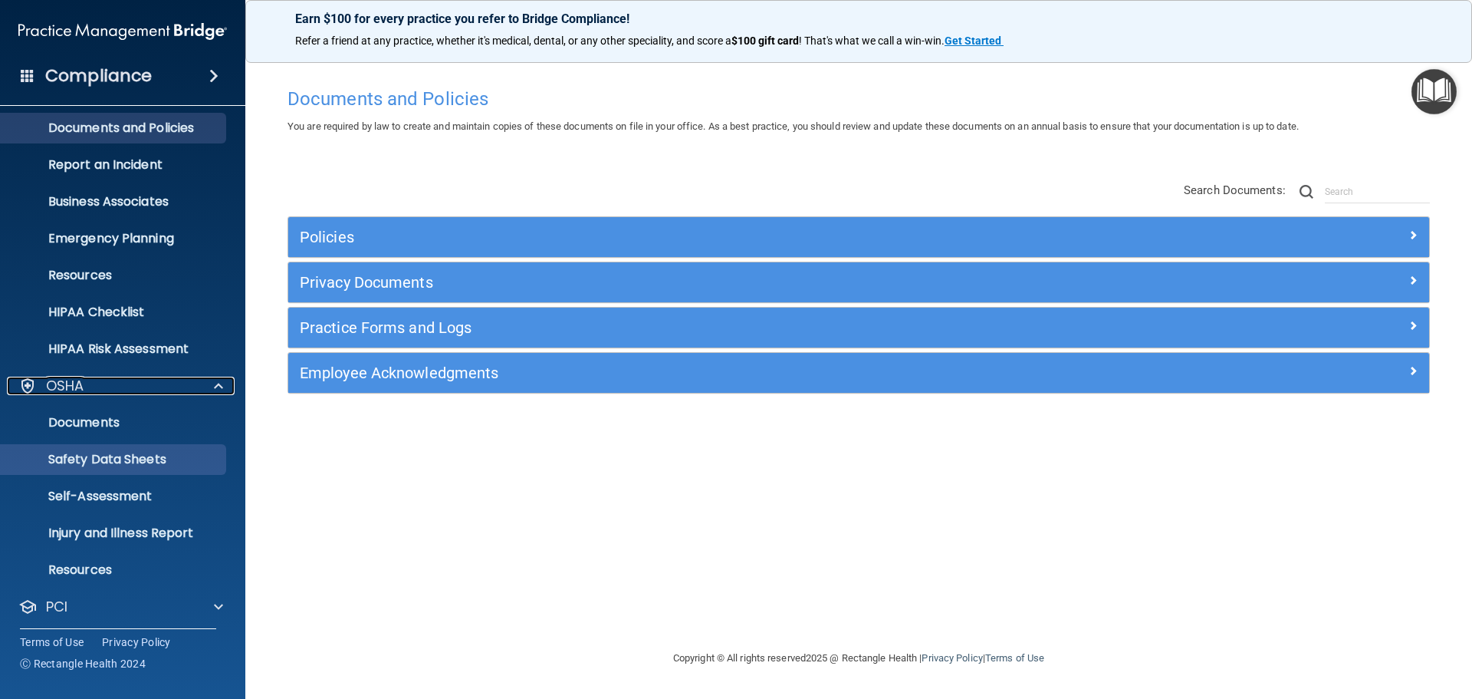
scroll to position [122, 0]
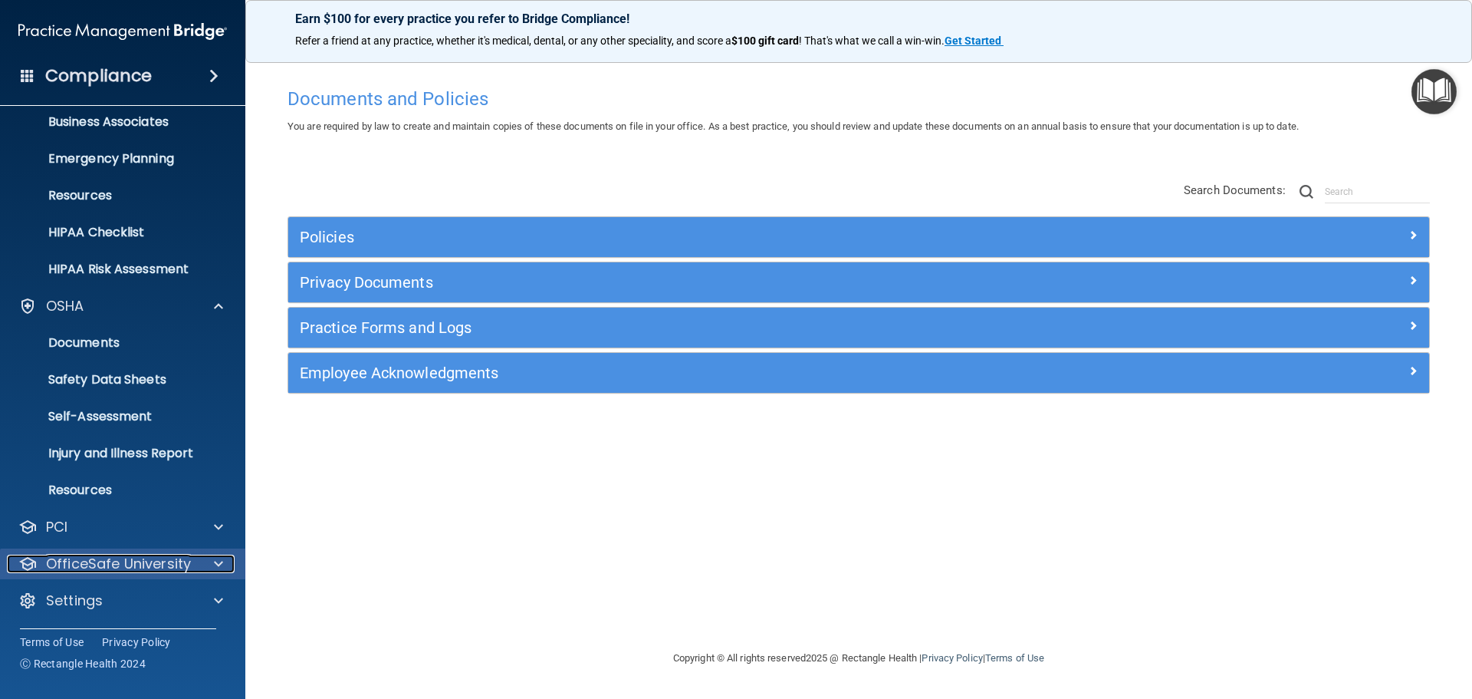
click at [205, 557] on div at bounding box center [216, 563] width 38 height 18
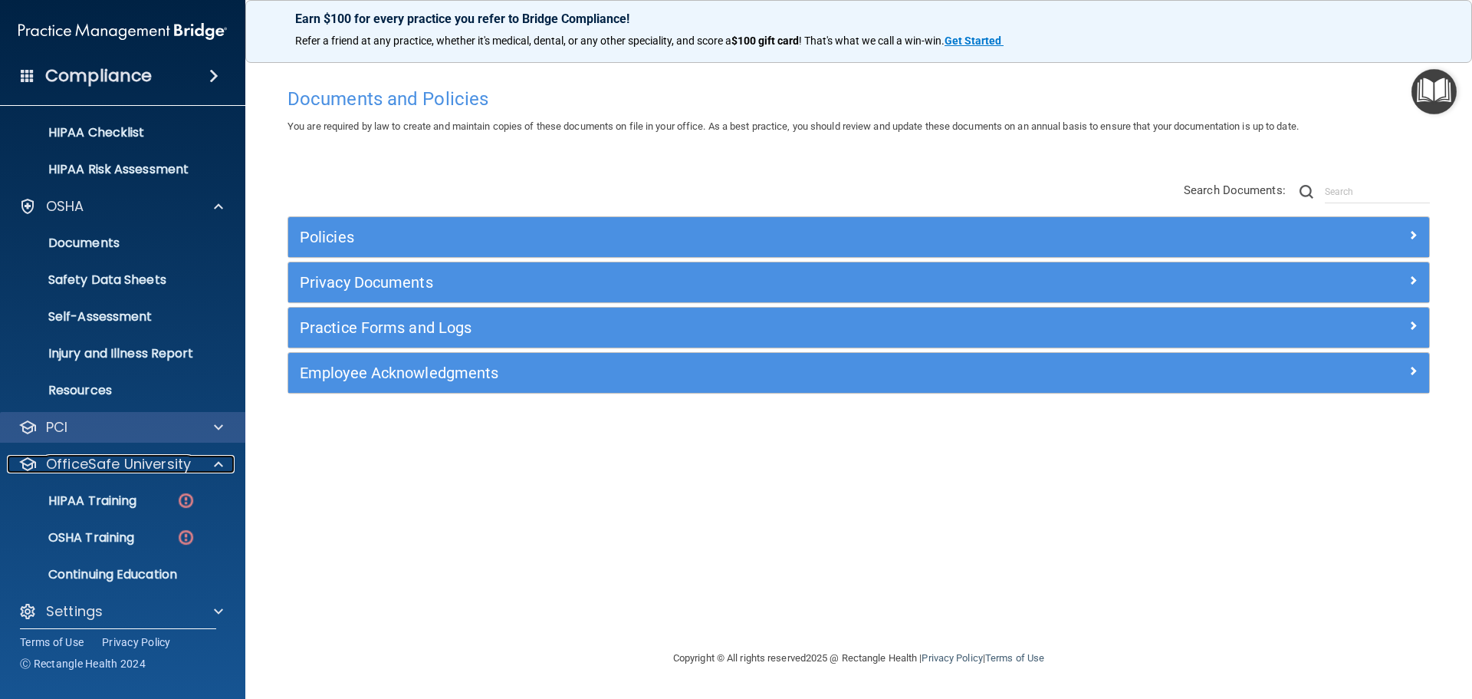
scroll to position [232, 0]
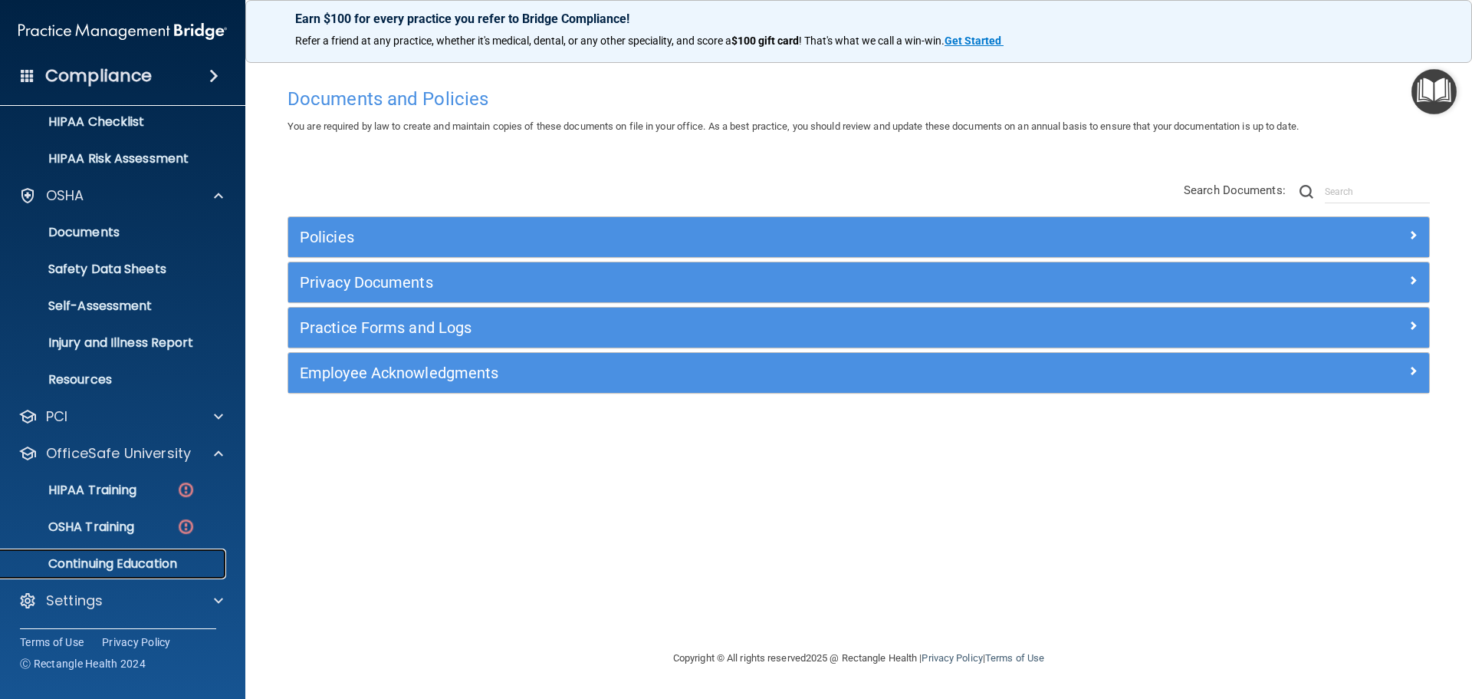
click at [93, 562] on p "Continuing Education" at bounding box center [114, 563] width 209 height 15
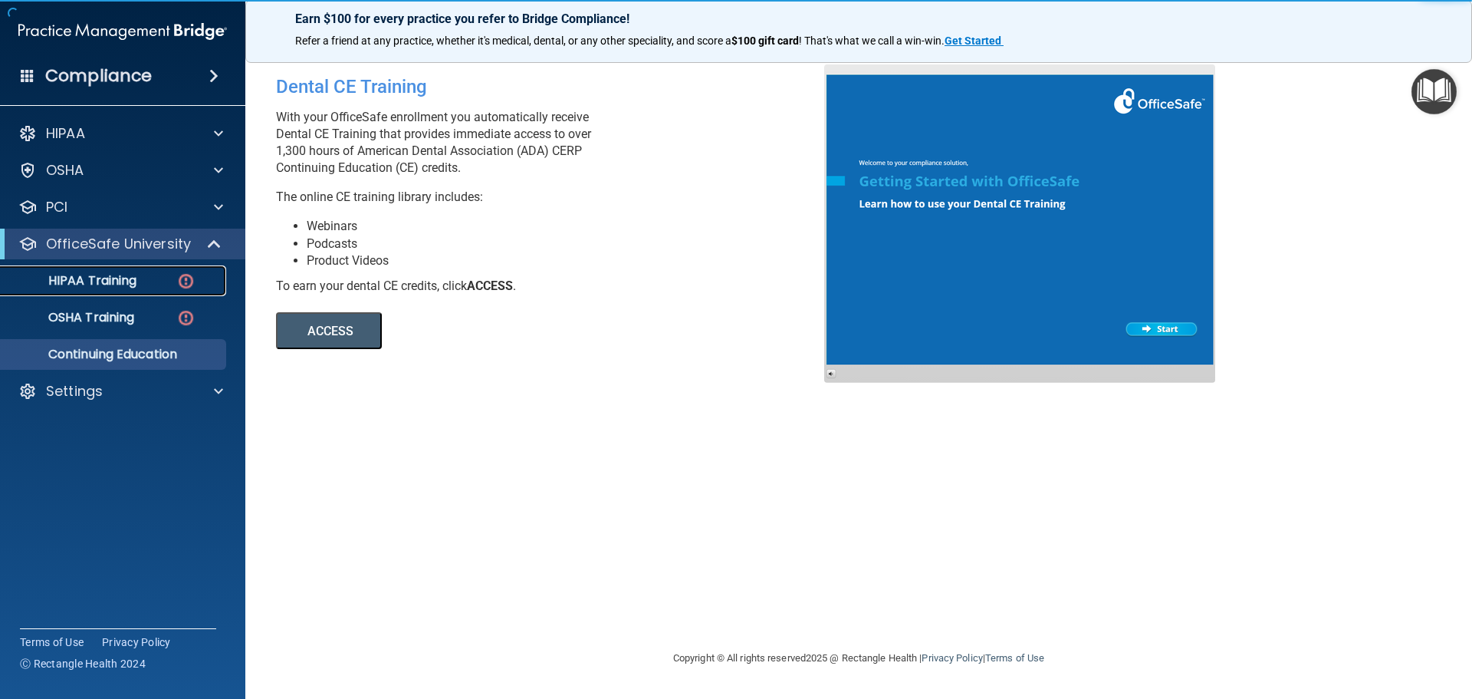
click at [111, 278] on p "HIPAA Training" at bounding box center [73, 280] width 127 height 15
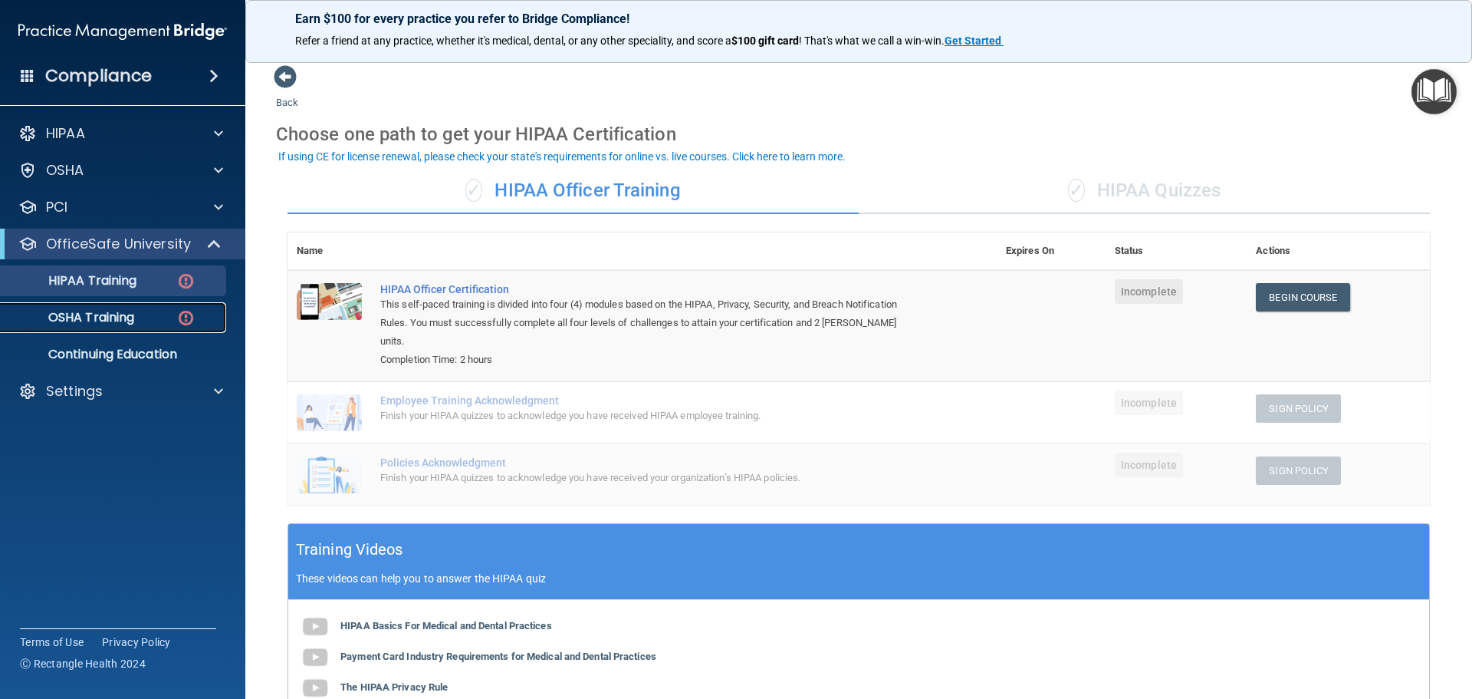
click at [120, 317] on p "OSHA Training" at bounding box center [72, 317] width 124 height 15
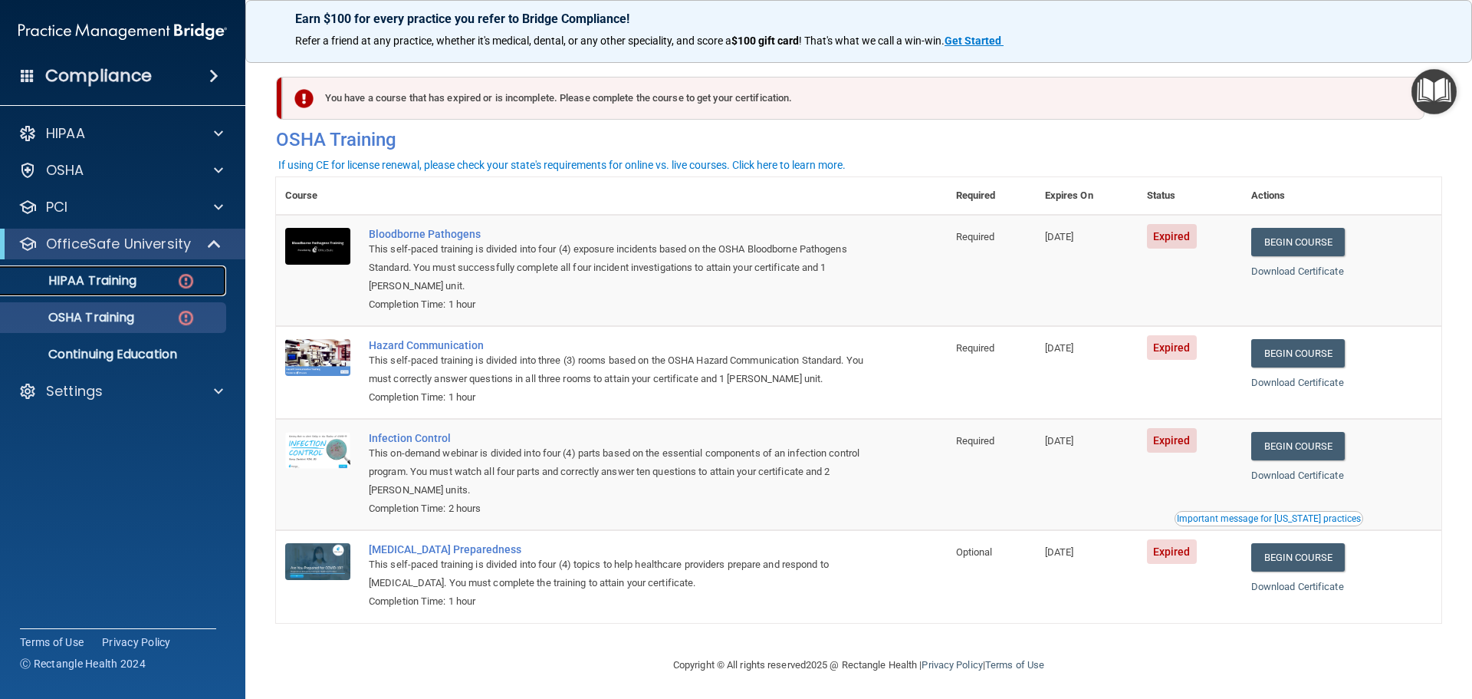
click at [79, 284] on p "HIPAA Training" at bounding box center [73, 280] width 127 height 15
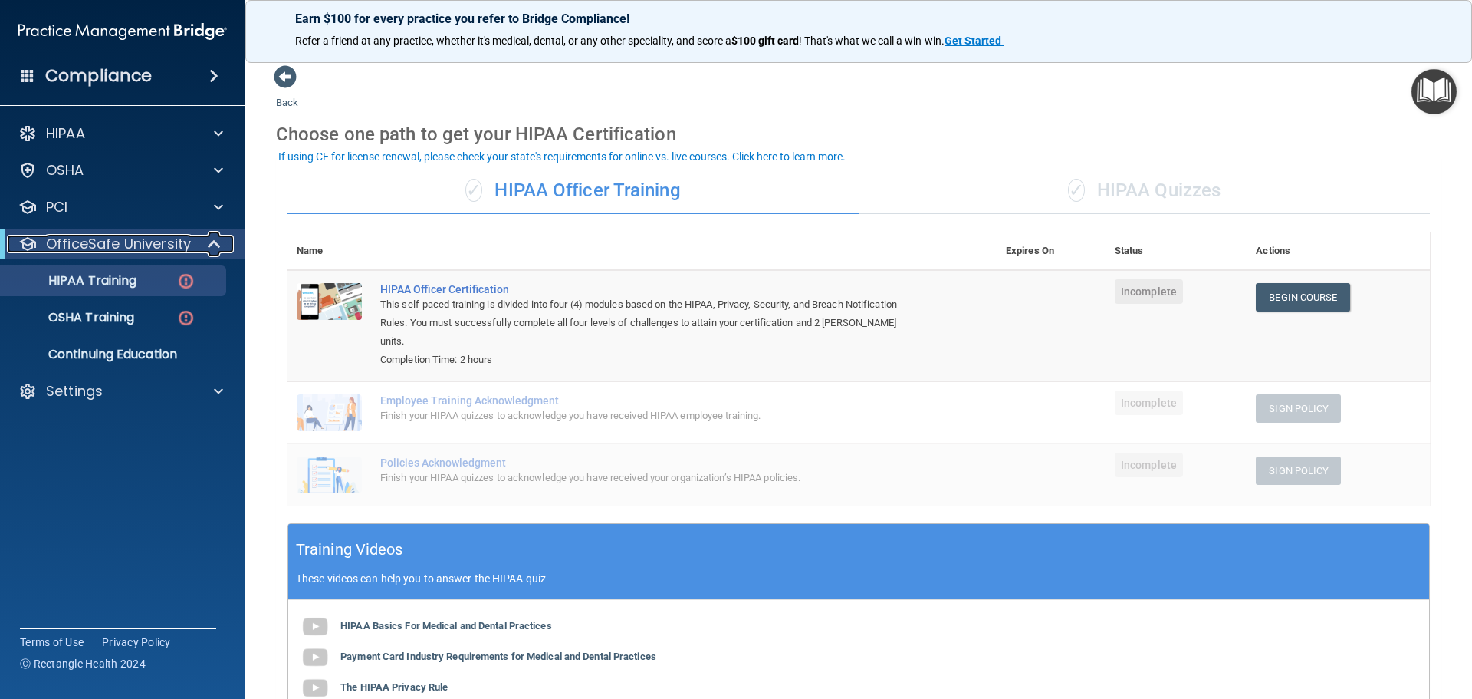
click at [210, 240] on span at bounding box center [215, 244] width 13 height 18
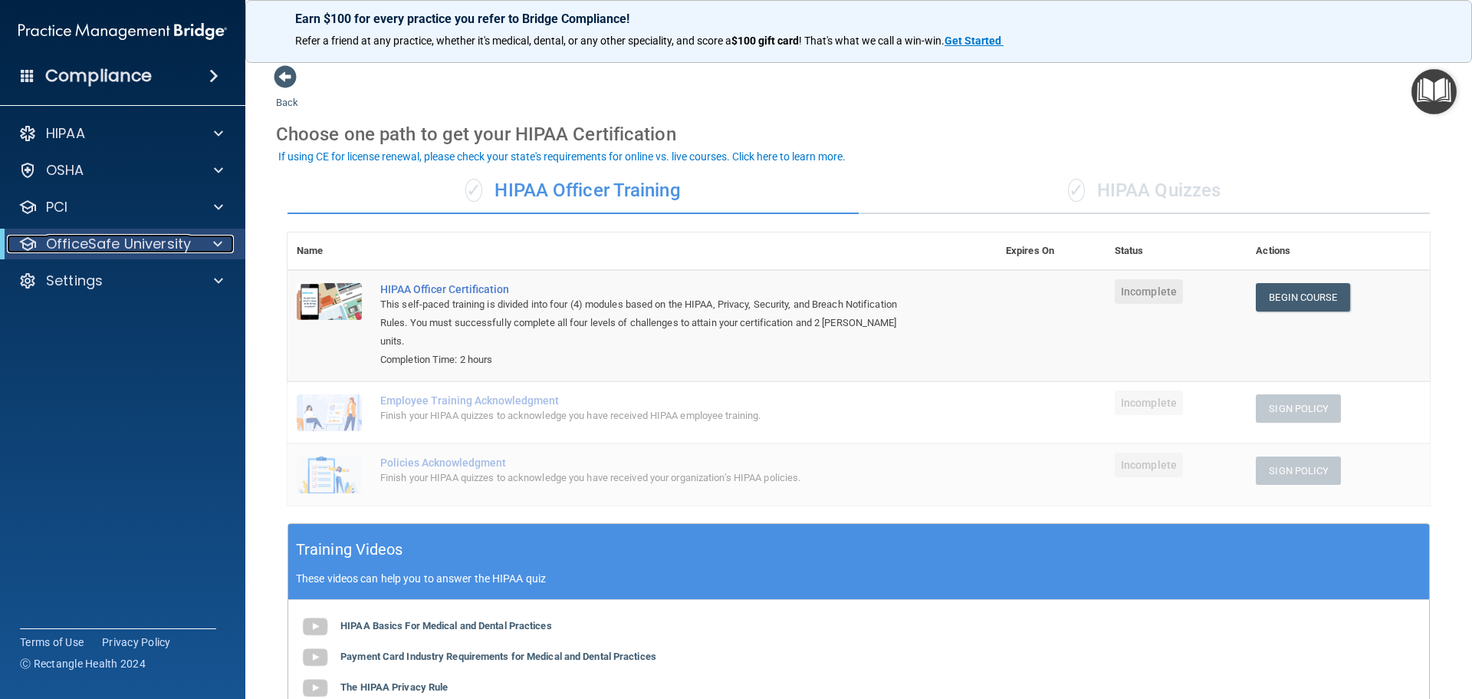
click at [213, 245] on span at bounding box center [217, 244] width 9 height 18
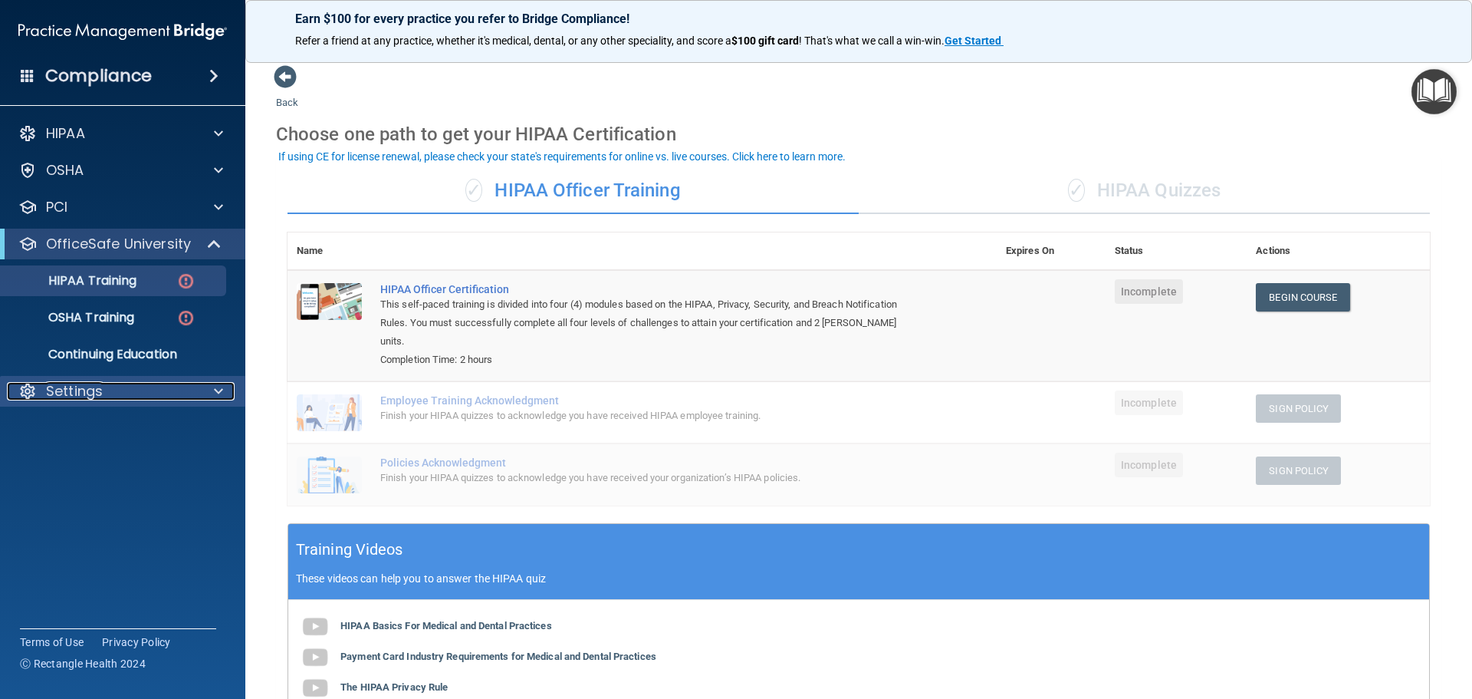
click at [130, 398] on div "Settings" at bounding box center [102, 391] width 190 height 18
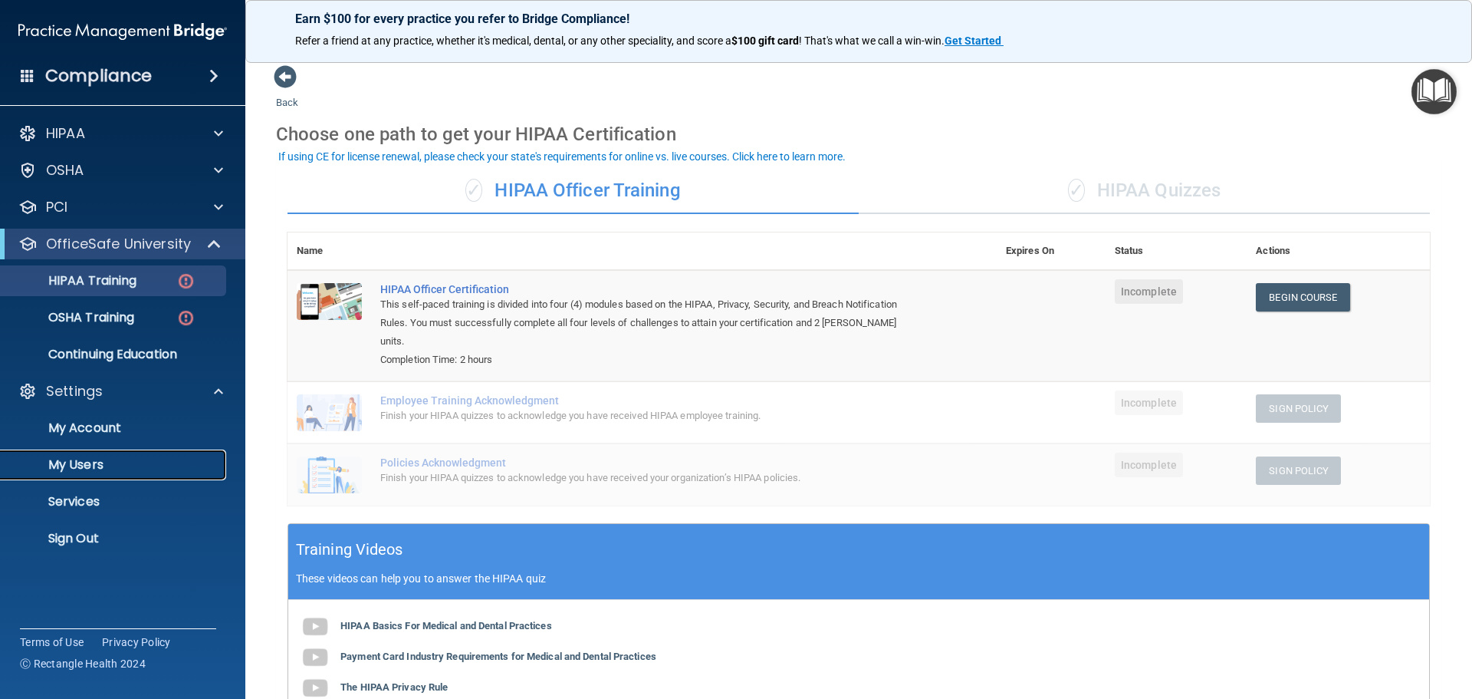
click at [117, 464] on p "My Users" at bounding box center [114, 464] width 209 height 15
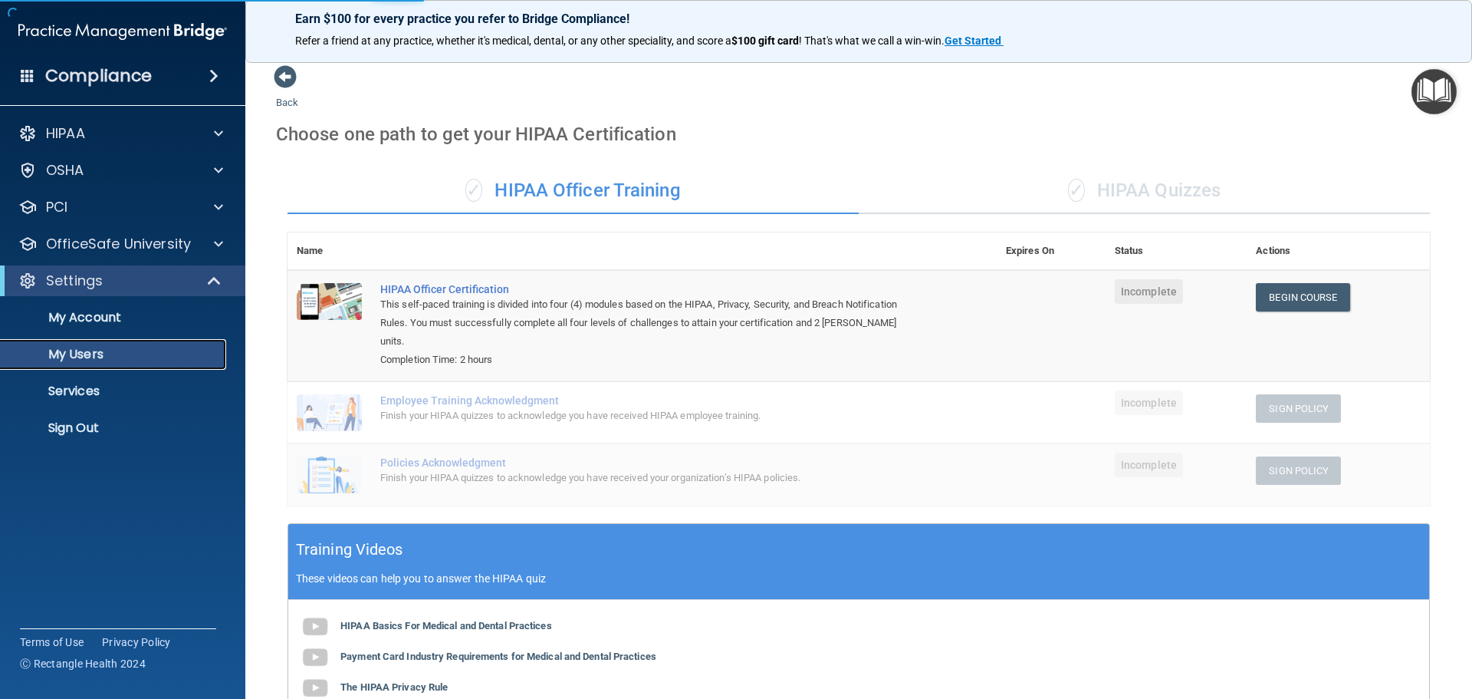
select select "20"
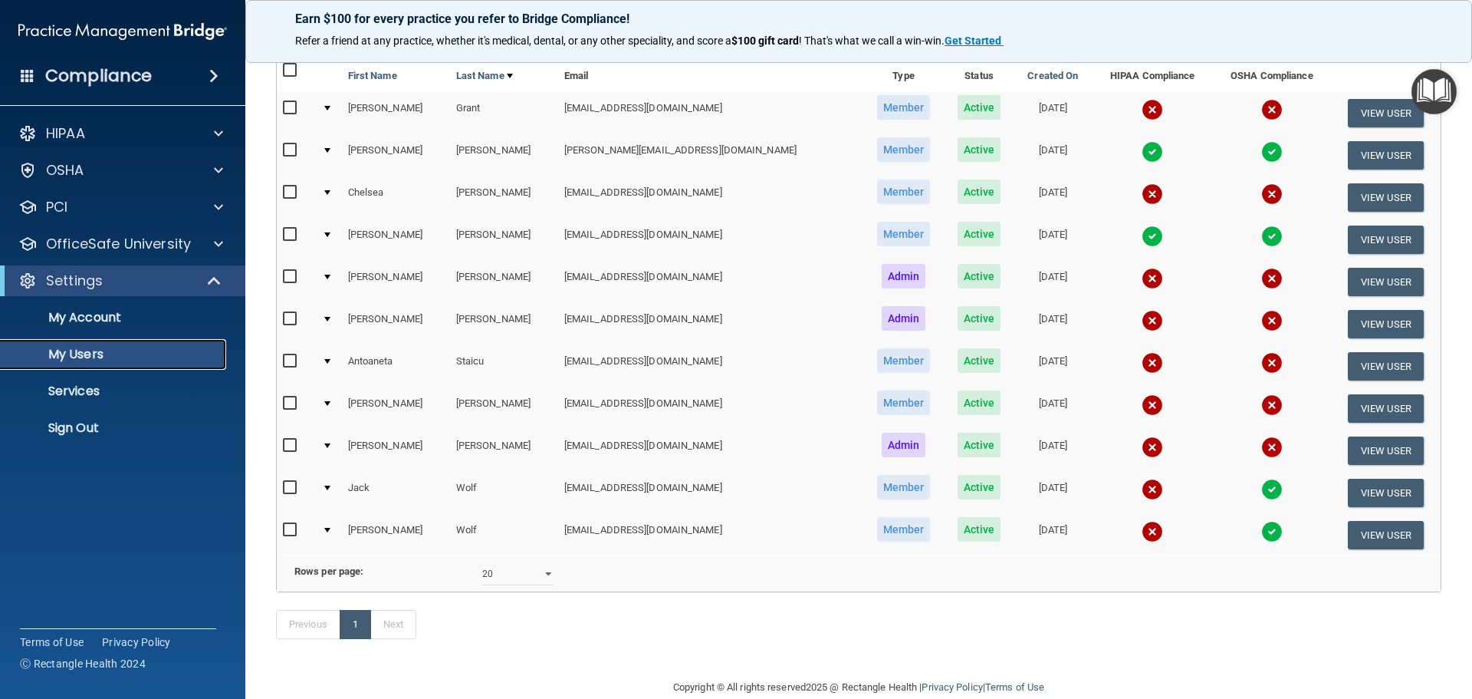
scroll to position [153, 0]
